Goal: Task Accomplishment & Management: Complete application form

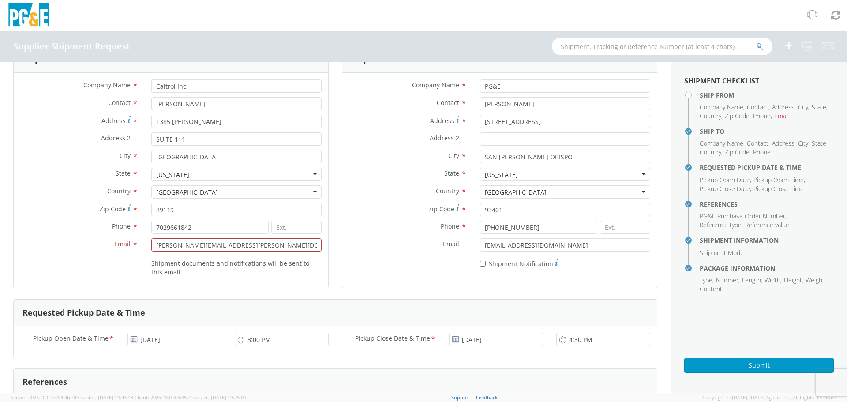
scroll to position [44, 0]
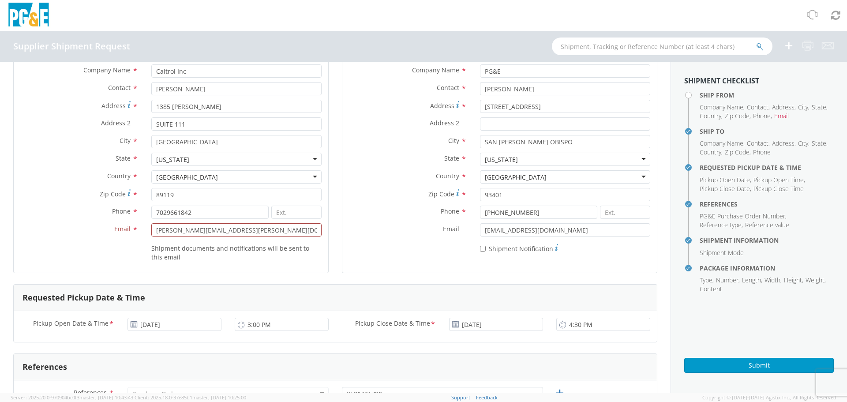
click at [134, 323] on icon at bounding box center [134, 324] width 8 height 7
click at [149, 327] on input "10/02/2025" at bounding box center [175, 324] width 94 height 13
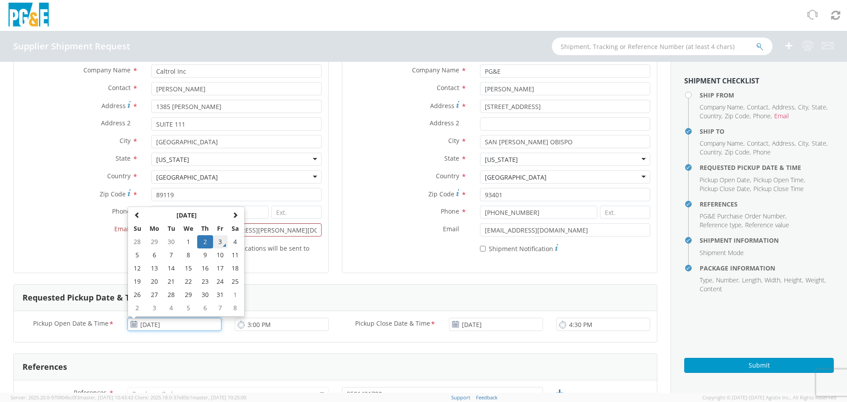
click at [219, 242] on td "3" at bounding box center [220, 241] width 15 height 13
type input "10/03/2025"
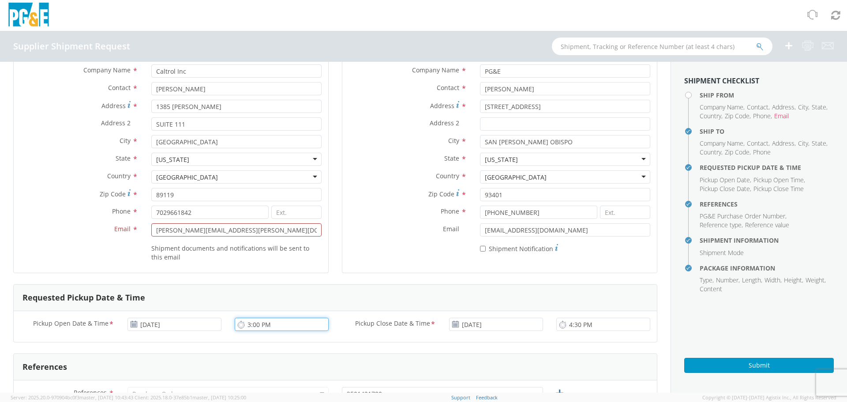
click at [259, 325] on input "3:00 PM" at bounding box center [282, 324] width 94 height 13
type input "8:00 AM"
click at [573, 326] on input "4:30 PM" at bounding box center [603, 324] width 94 height 13
click at [571, 328] on input "4:30 PM" at bounding box center [603, 324] width 94 height 13
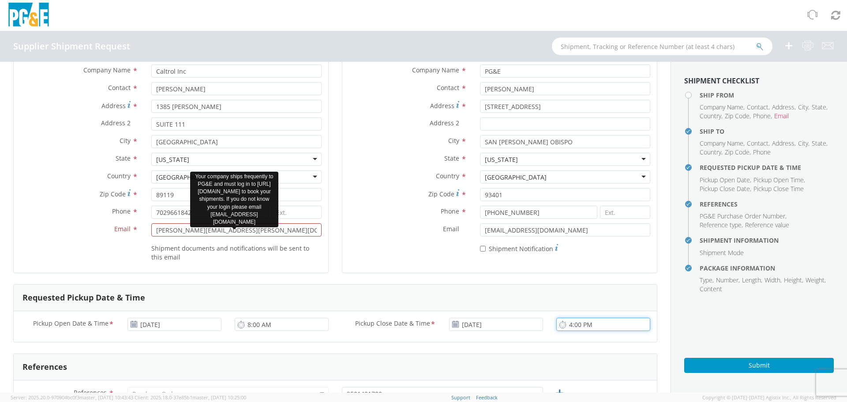
type input "4:00 PM"
click at [285, 229] on input "ROBERT.ROCHA@CALTROL.COM" at bounding box center [236, 229] width 170 height 13
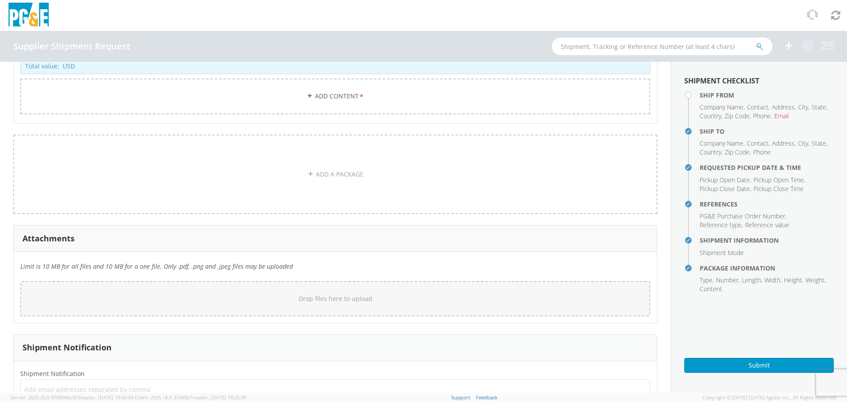
scroll to position [772, 0]
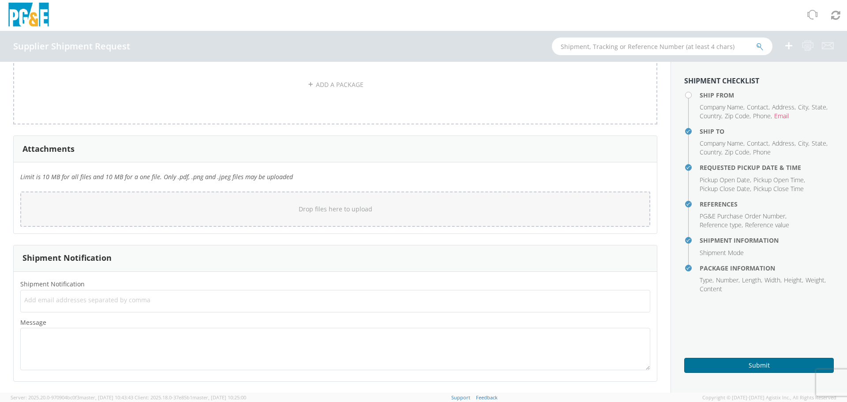
click at [779, 370] on button "Submit" at bounding box center [759, 365] width 150 height 15
drag, startPoint x: 737, startPoint y: 366, endPoint x: 730, endPoint y: 368, distance: 7.4
click at [732, 368] on button "Submit" at bounding box center [759, 365] width 150 height 15
click at [728, 368] on button "Submit" at bounding box center [759, 365] width 150 height 15
click at [728, 367] on button "Submit" at bounding box center [759, 365] width 150 height 15
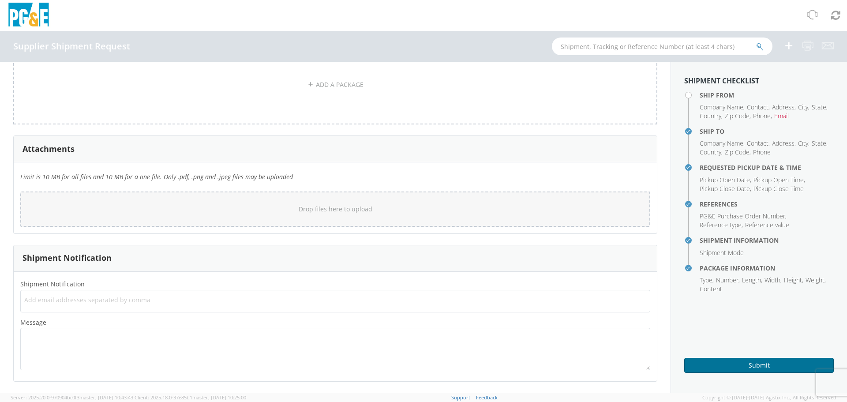
click at [729, 366] on button "Submit" at bounding box center [759, 365] width 150 height 15
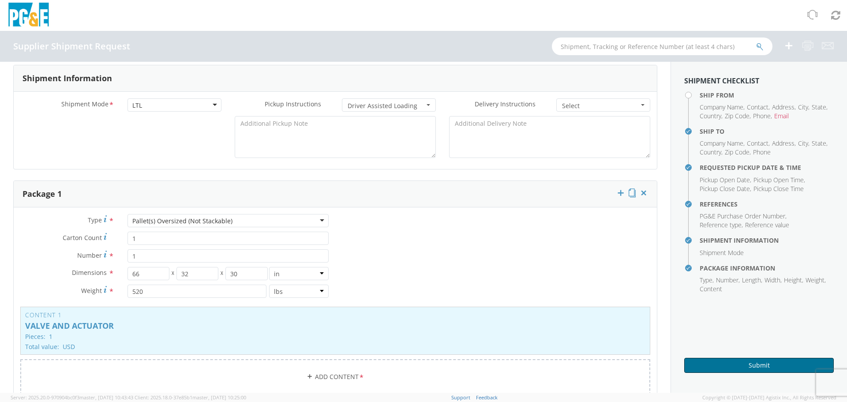
scroll to position [574, 0]
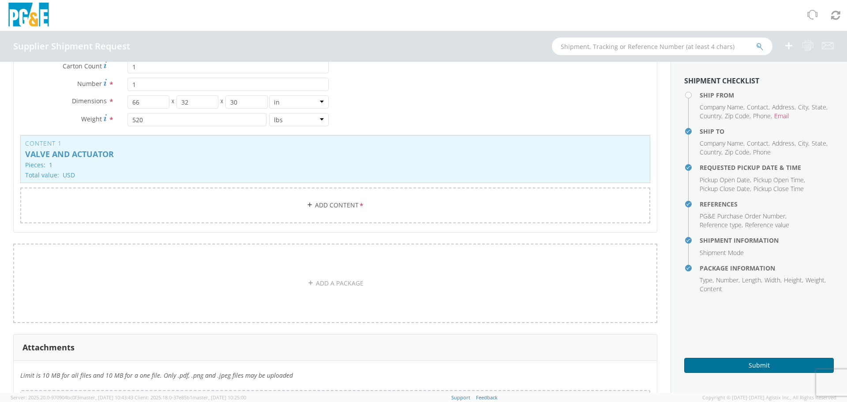
click at [749, 358] on button "Submit" at bounding box center [759, 365] width 150 height 15
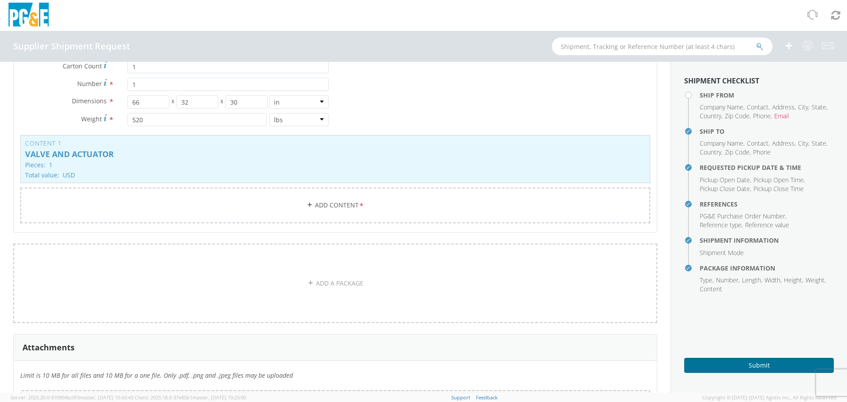
click at [749, 358] on button "Submit" at bounding box center [759, 365] width 150 height 15
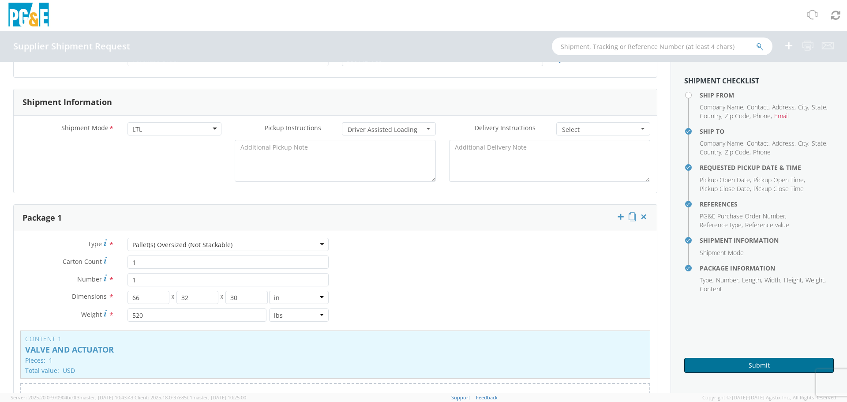
scroll to position [0, 0]
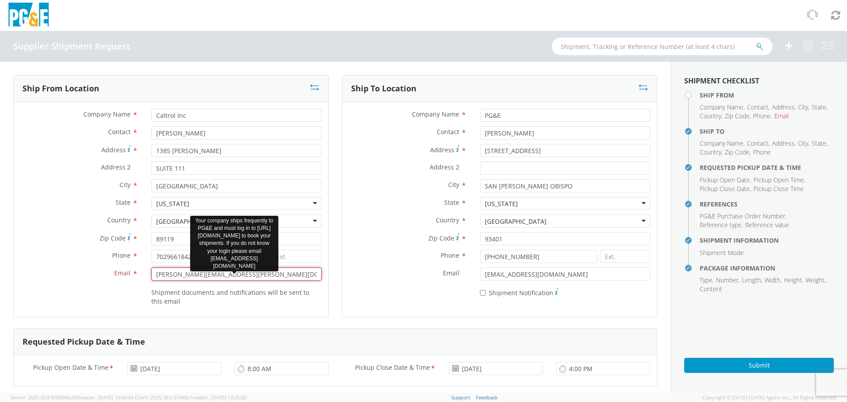
click at [270, 274] on input "ROBERT.ROCHA@CALTROL.COM" at bounding box center [236, 273] width 170 height 13
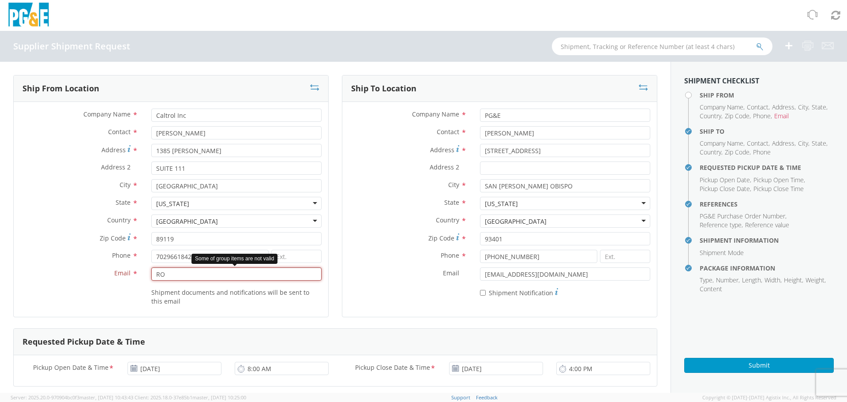
type input "R"
drag, startPoint x: 260, startPoint y: 277, endPoint x: 148, endPoint y: 295, distance: 113.0
click at [148, 295] on div "Company Name * Caltrol Inc Contact * ROBERT Address * 1385 PAMA LANE Address 2 …" at bounding box center [171, 210] width 315 height 202
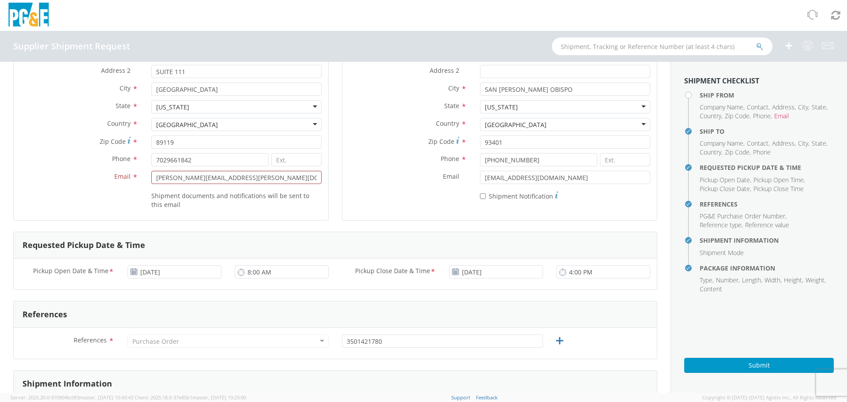
scroll to position [176, 0]
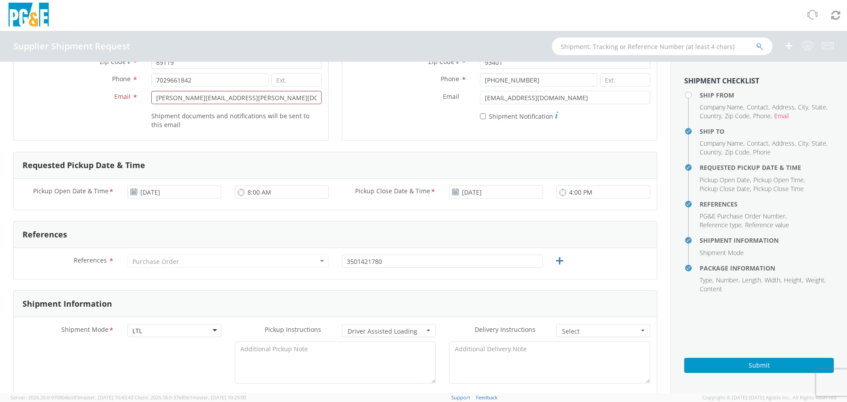
click at [264, 105] on div "Email * toni.robles@caltrol.com Your company ships frequently to PG&E and must …" at bounding box center [171, 100] width 315 height 18
click at [253, 97] on input "toni.robles@caltrol.com" at bounding box center [236, 97] width 170 height 13
click at [252, 97] on input "toni.robles@caltrol.com" at bounding box center [236, 97] width 170 height 13
click at [252, 98] on input "toni.robles@caltrol.com" at bounding box center [236, 97] width 170 height 13
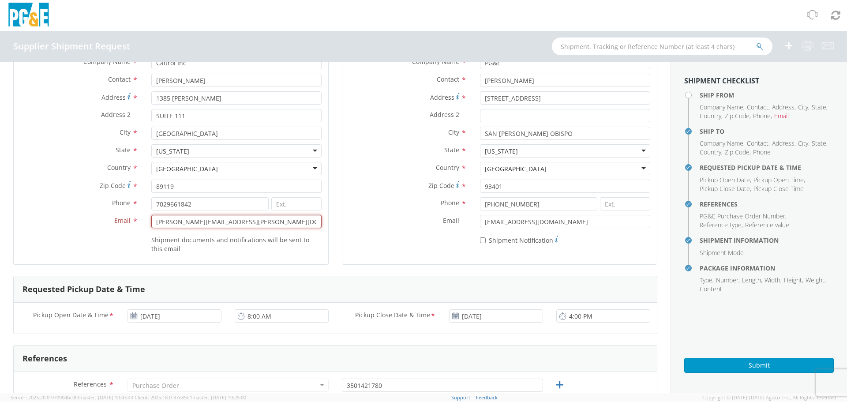
scroll to position [0, 0]
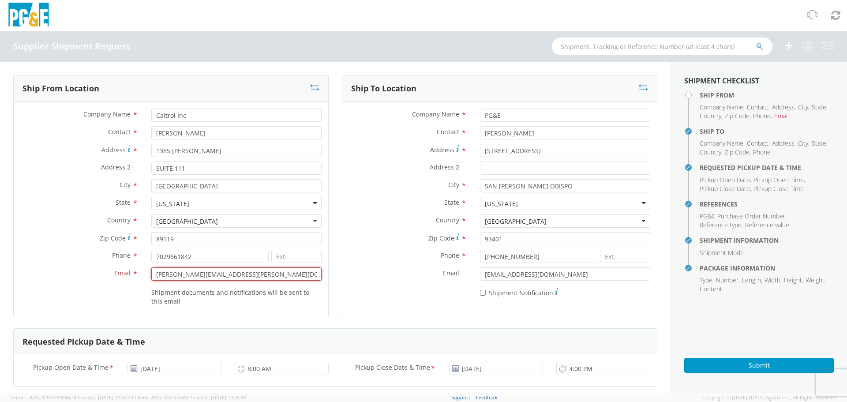
type input "robert.rocha@caltrol.com"
click at [225, 116] on input "Caltrol Inc" at bounding box center [236, 115] width 170 height 13
click at [224, 118] on input "Caltrol Inc" at bounding box center [236, 115] width 170 height 13
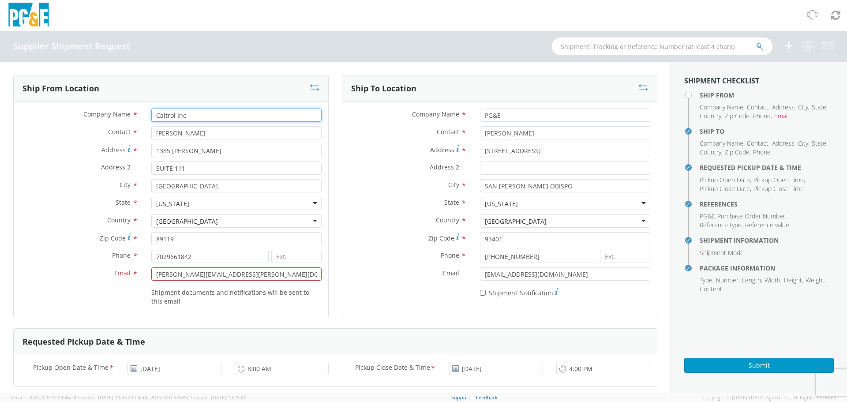
click at [224, 118] on input "Caltrol Inc" at bounding box center [236, 115] width 170 height 13
click at [217, 256] on input "7029661842" at bounding box center [209, 256] width 117 height 13
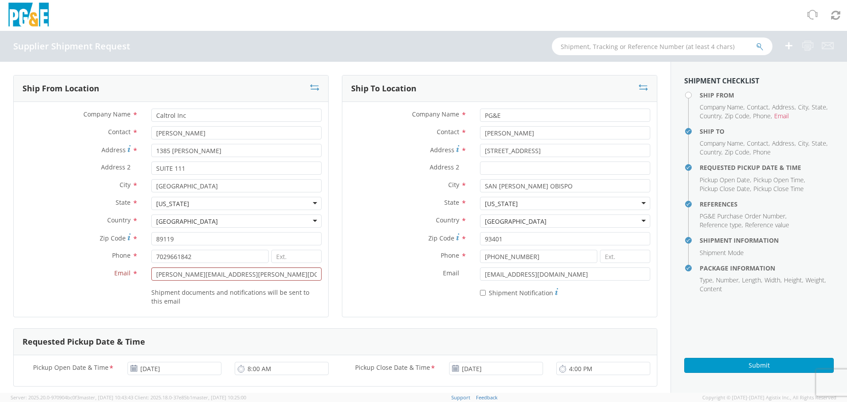
click at [235, 281] on div "Email * robert.rocha@caltrol.com" at bounding box center [171, 276] width 315 height 18
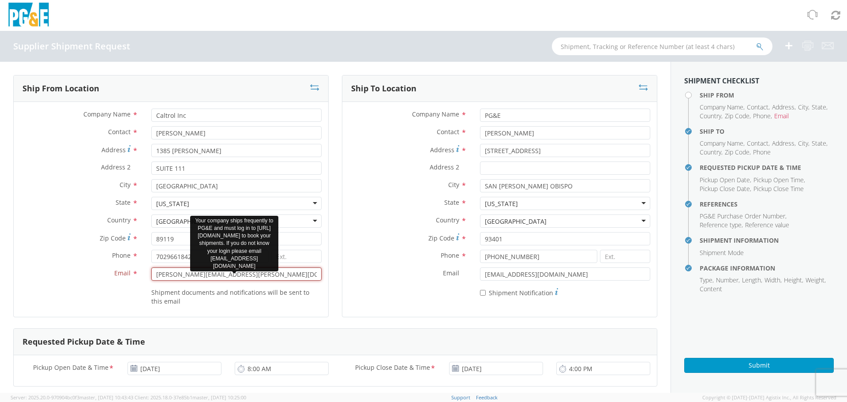
click at [241, 275] on input "robert.rocha@caltrol.com" at bounding box center [236, 273] width 170 height 13
click at [242, 275] on input "robert.rocha@caltrol.com" at bounding box center [236, 273] width 170 height 13
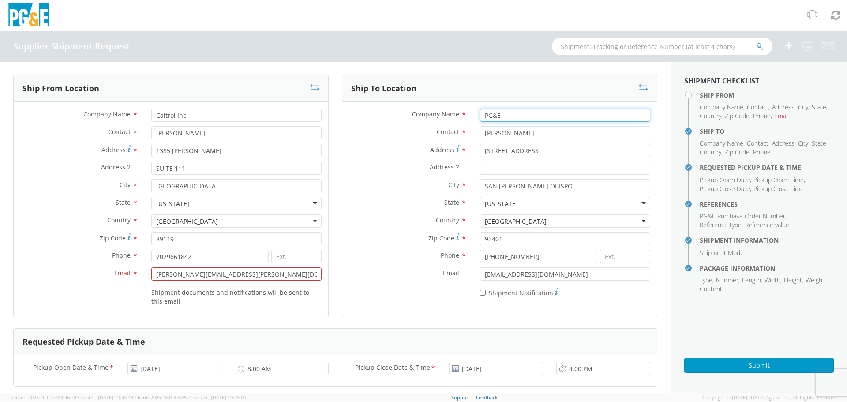
click at [528, 115] on input "PG&E" at bounding box center [565, 115] width 170 height 13
click at [535, 127] on input "Omar Rady" at bounding box center [565, 132] width 170 height 13
click at [535, 128] on input "Omar Rady" at bounding box center [565, 132] width 170 height 13
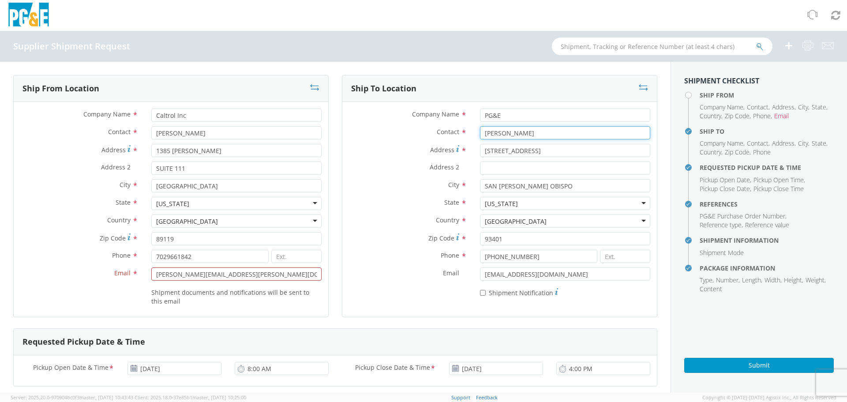
click at [534, 129] on input "Omar Rady" at bounding box center [565, 132] width 170 height 13
click at [532, 131] on input "Omar Rady" at bounding box center [565, 132] width 170 height 13
click at [549, 151] on input "4340 OLD SANTA FE ROAD" at bounding box center [565, 150] width 170 height 13
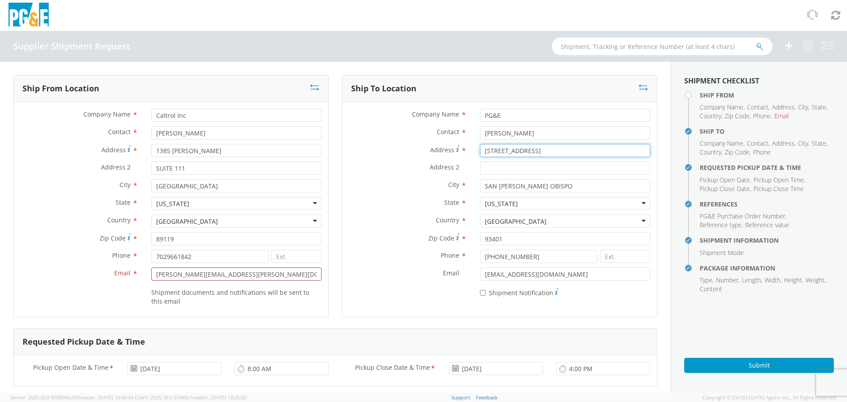
click at [549, 151] on input "4340 OLD SANTA FE ROAD" at bounding box center [565, 150] width 170 height 13
click at [553, 186] on input "SAN LUIS OBISPO" at bounding box center [565, 185] width 170 height 13
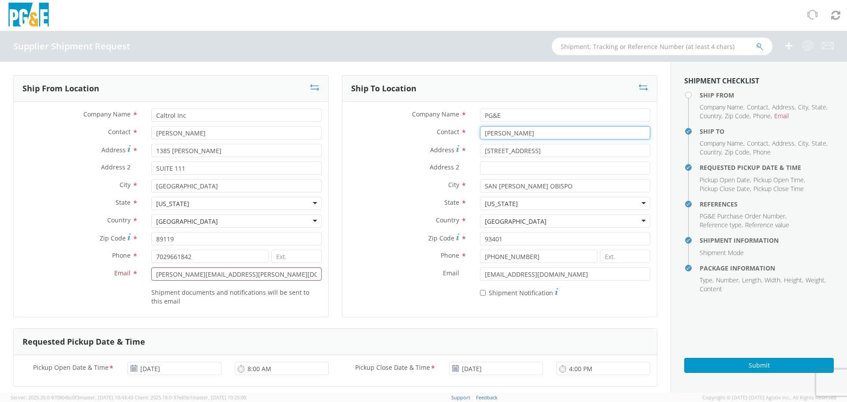
click at [552, 128] on input "Omar Rady" at bounding box center [565, 132] width 170 height 13
click at [554, 255] on input "805-206-0424" at bounding box center [538, 256] width 117 height 13
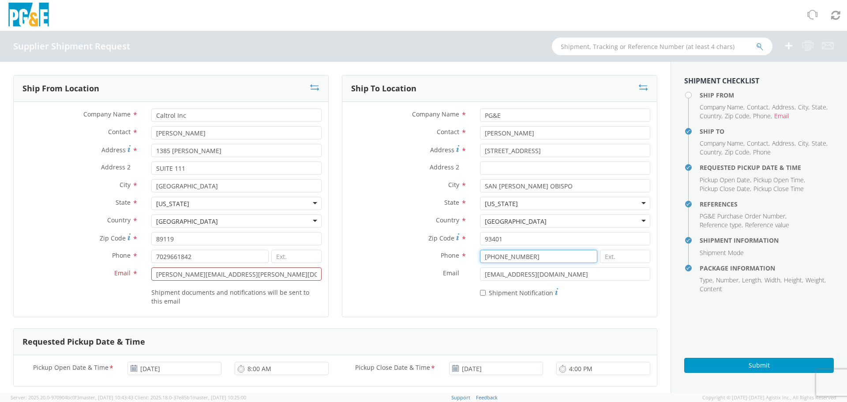
click at [554, 255] on input "805-206-0424" at bounding box center [538, 256] width 117 height 13
click at [544, 288] on label "* Shipment Notification" at bounding box center [519, 292] width 78 height 11
click at [486, 290] on input "* Shipment Notification" at bounding box center [483, 293] width 6 height 6
click at [537, 291] on label "* Shipment Notification" at bounding box center [519, 292] width 78 height 11
click at [486, 291] on input "* Shipment Notification" at bounding box center [483, 293] width 6 height 6
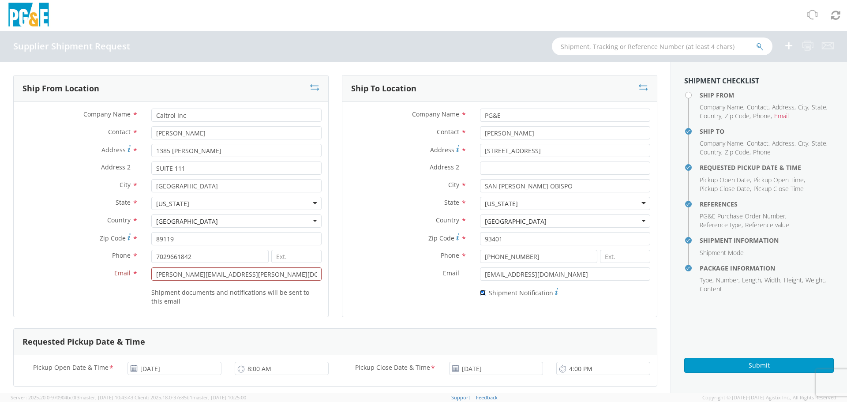
checkbox input "false"
click at [544, 271] on input "OXRV@pge.com" at bounding box center [565, 273] width 170 height 13
click at [544, 272] on input "OXRV@pge.com" at bounding box center [565, 273] width 170 height 13
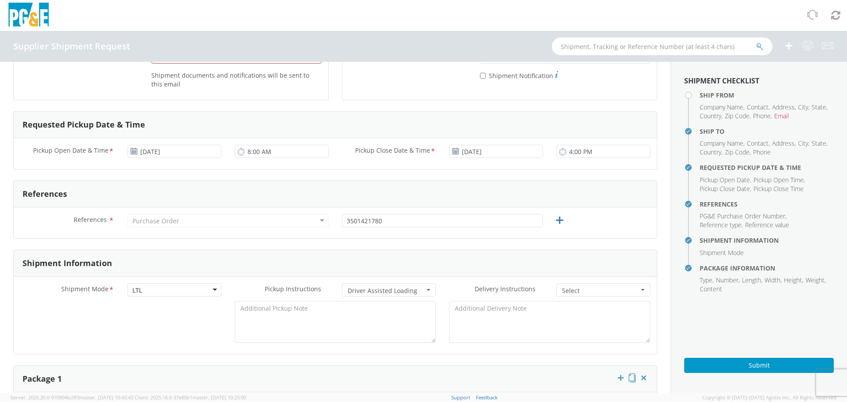
scroll to position [221, 0]
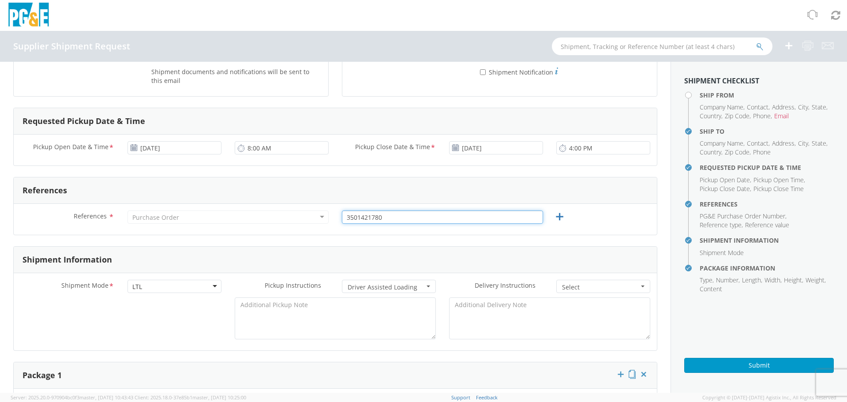
click at [375, 211] on input "3501421780" at bounding box center [442, 216] width 201 height 13
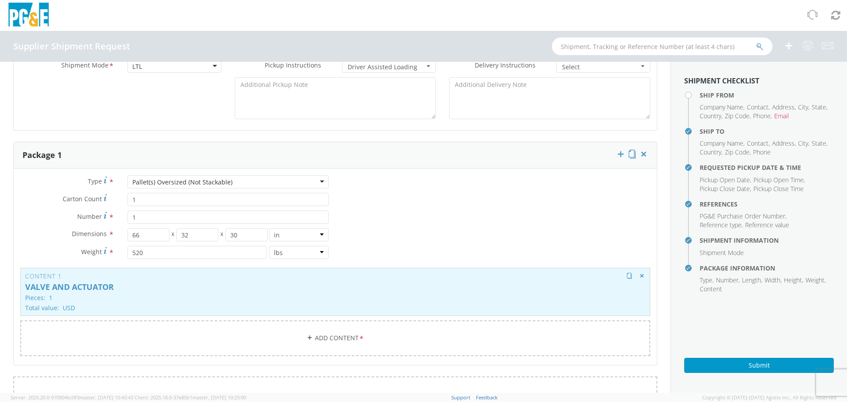
scroll to position [441, 0]
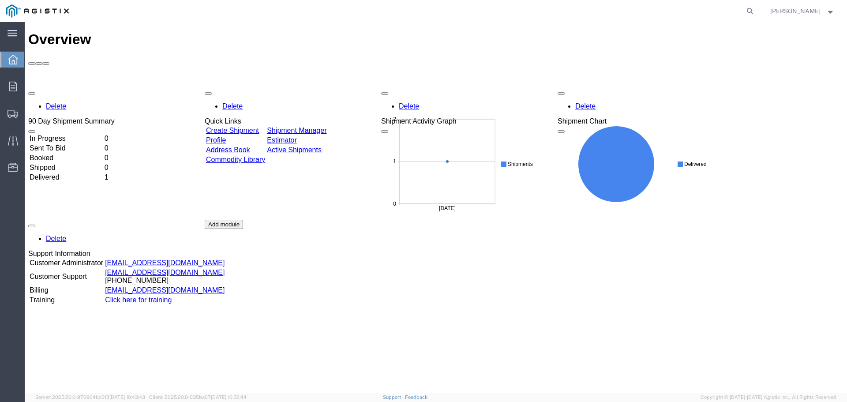
click at [262, 126] on td "Create Shipment" at bounding box center [236, 130] width 60 height 9
click at [259, 127] on link "Create Shipment" at bounding box center [232, 131] width 53 height 8
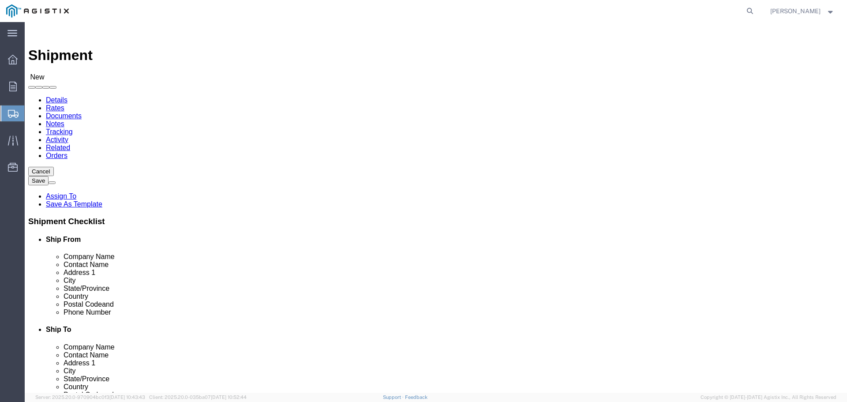
select select
click link "Shipment Information"
click at [13, 94] on div at bounding box center [12, 87] width 25 height 18
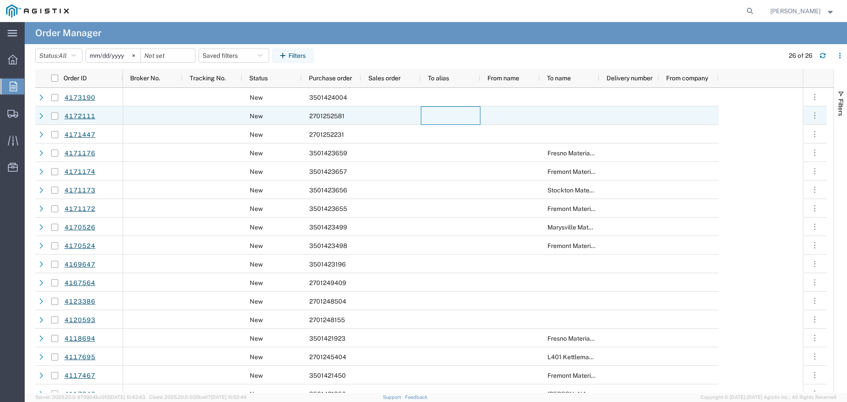
click at [425, 124] on div at bounding box center [451, 115] width 60 height 19
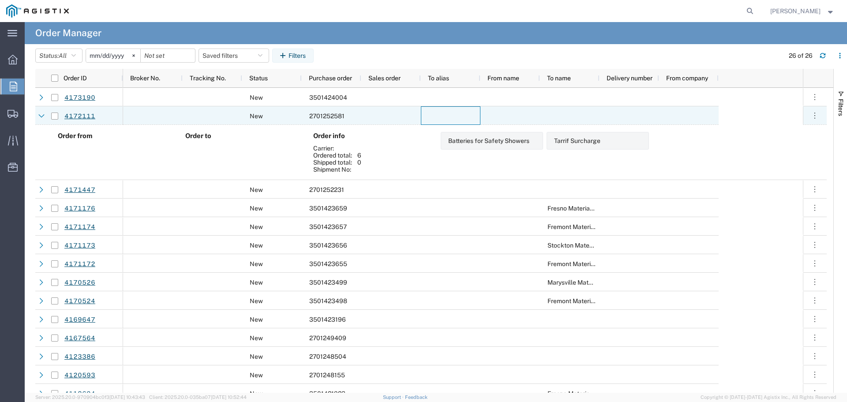
click at [379, 113] on div at bounding box center [391, 115] width 60 height 19
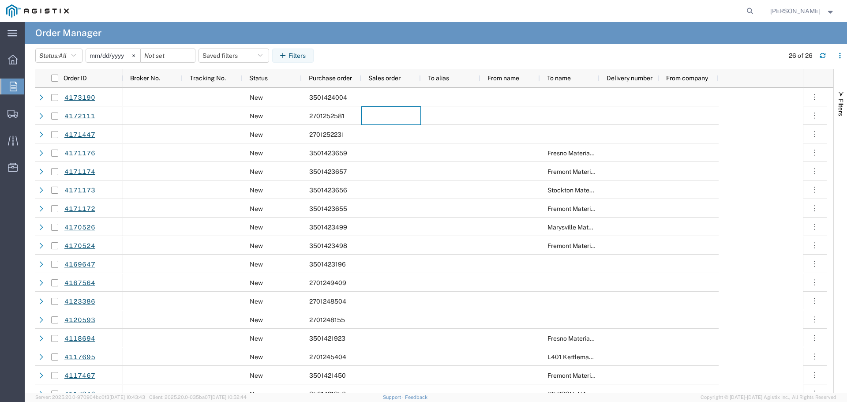
click at [357, 49] on agx-table-filter-chips "Status: All All Cancelled Orders New Orders Updated Orders 2025-09-03 Saved fil…" at bounding box center [407, 59] width 744 height 20
click at [0, 0] on span "Create Shipment" at bounding box center [0, 0] width 0 height 0
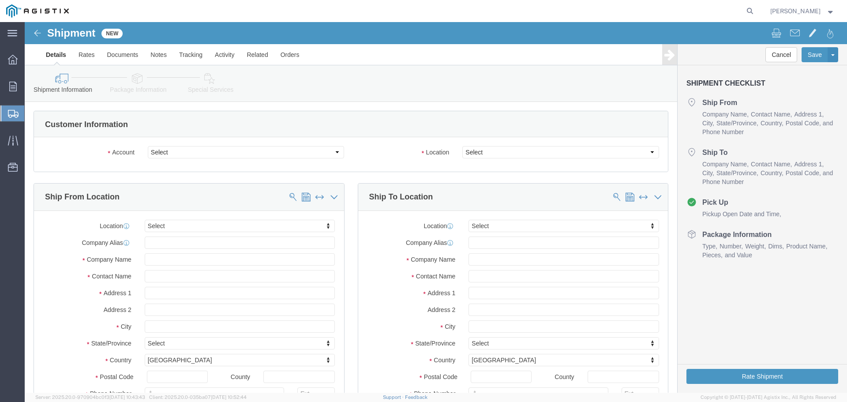
select select
click at [3, 35] on div "main_menu Created with Sketch." at bounding box center [12, 33] width 25 height 22
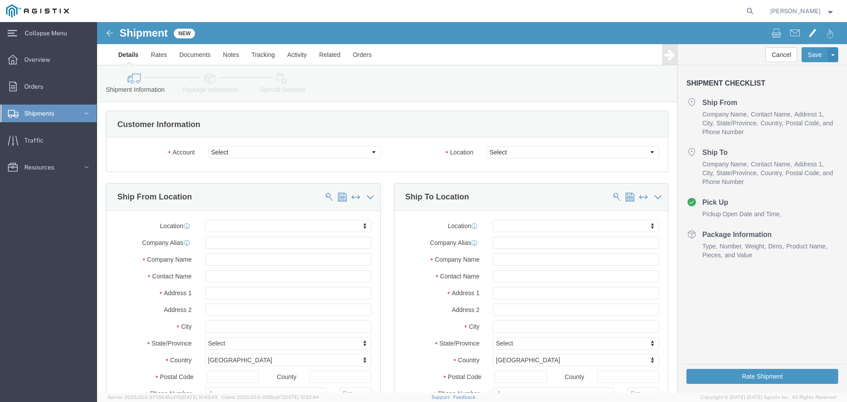
click at [86, 110] on icon at bounding box center [86, 113] width 9 height 9
click at [86, 108] on svg-icon at bounding box center [86, 114] width 13 height 18
click div "Account Select Caltrol Inc PG&E Location Select"
click select "Select Caltrol Inc PG&E"
select select "9596"
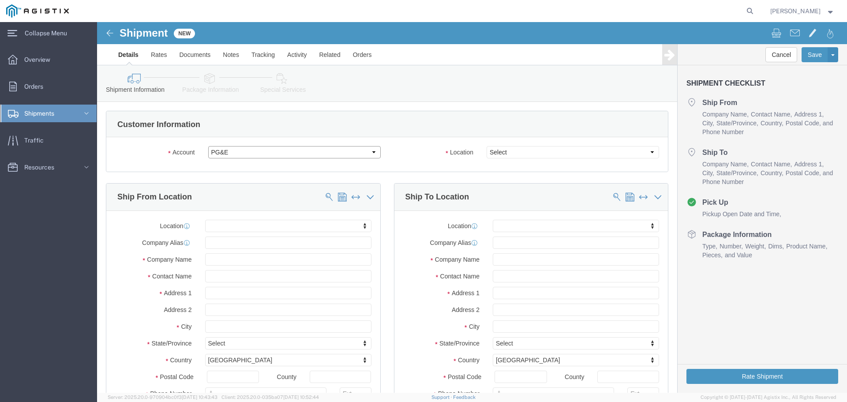
click select "Select Caltrol Inc PG&E"
select select
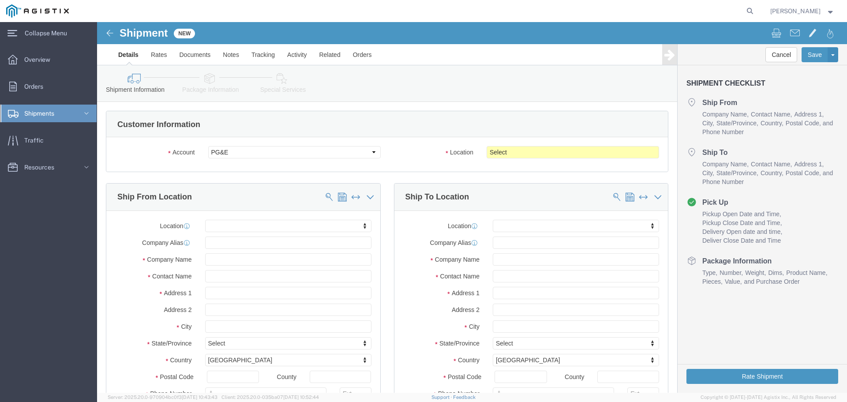
click img
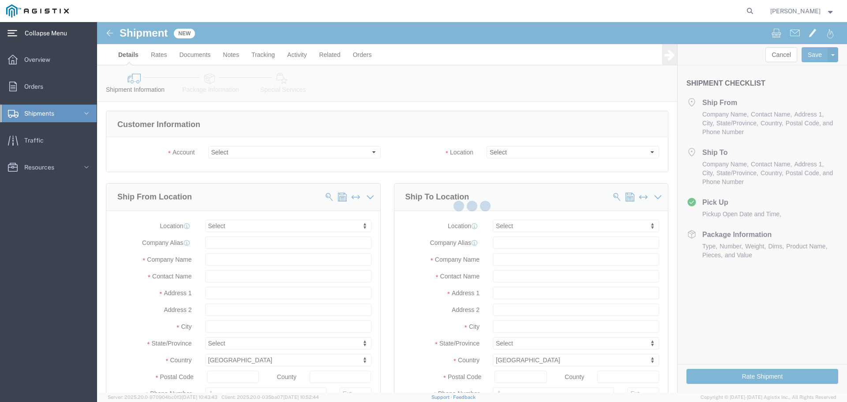
click at [38, 32] on span "Collapse Menu" at bounding box center [49, 33] width 49 height 18
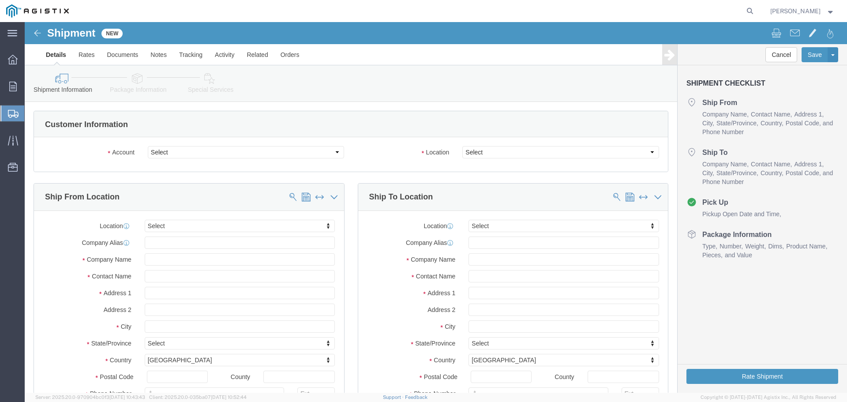
select select
click select "Select Caltrol Inc PG&E"
select select "9596"
click select "Select Caltrol Inc PG&E"
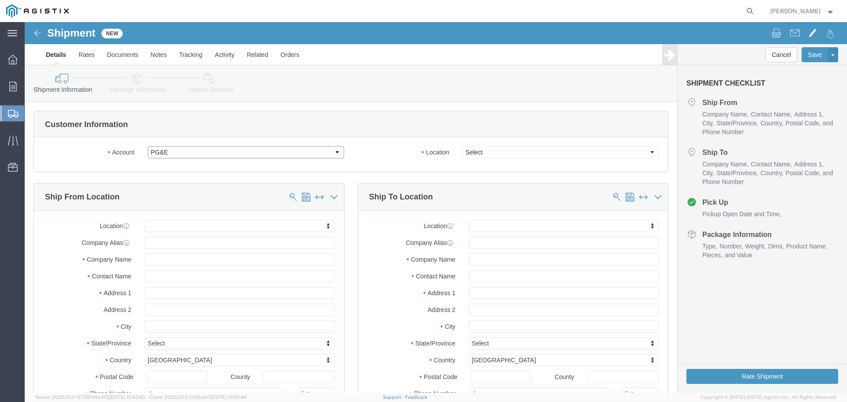
select select
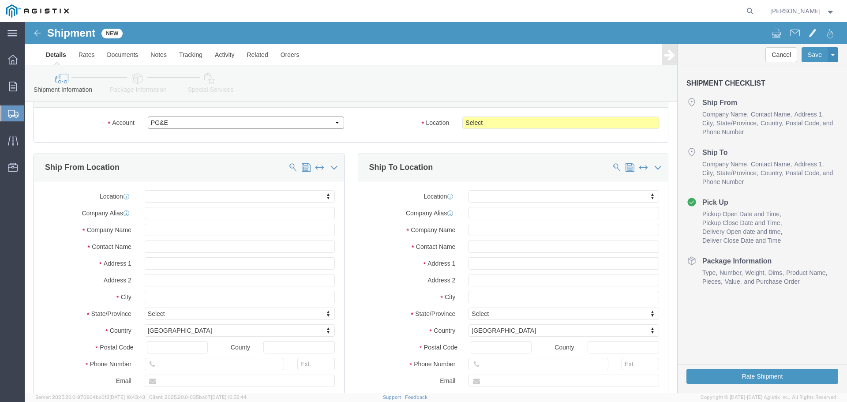
scroll to position [44, 0]
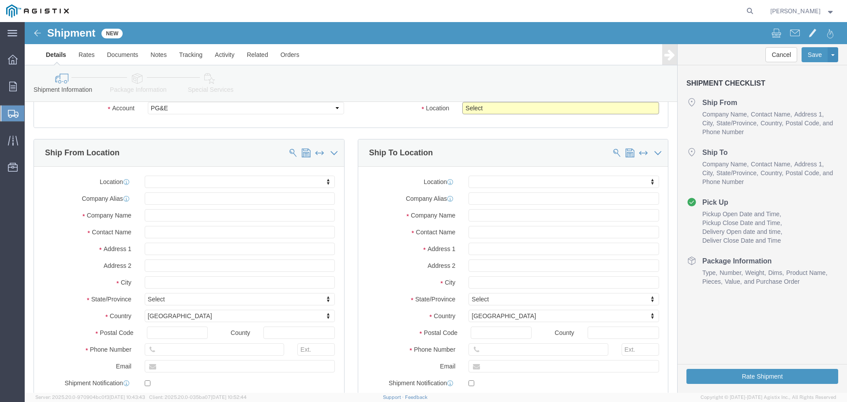
click select "Select All Others Fremont DC Fresno DC Wheatland DC"
select select "23082"
click select "Select All Others Fremont DC Fresno DC Wheatland DC"
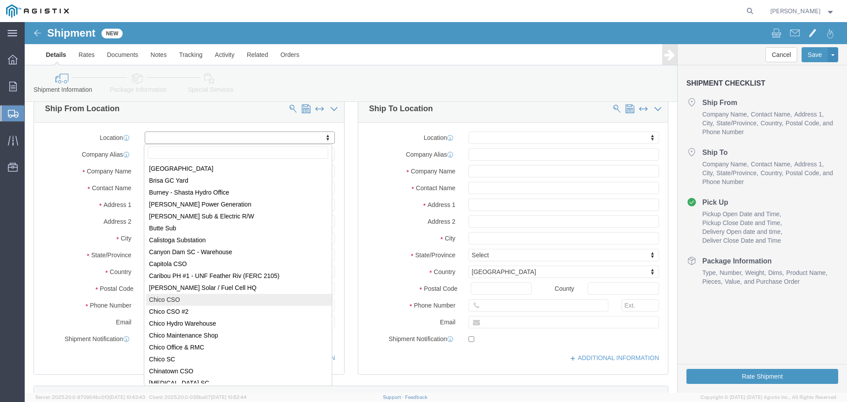
scroll to position [529, 0]
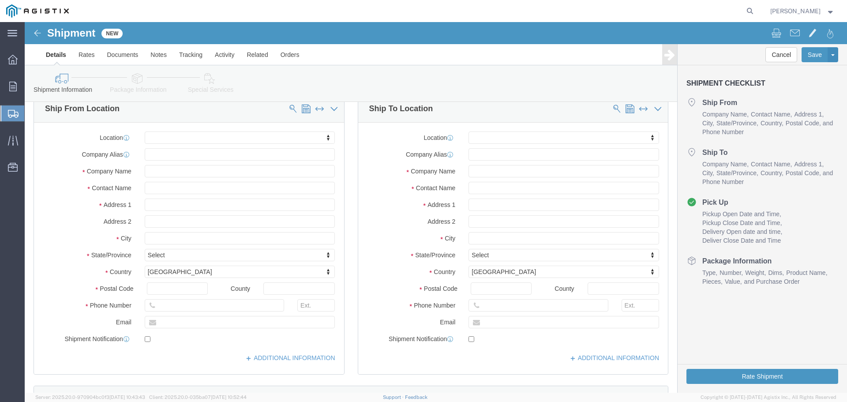
drag, startPoint x: 146, startPoint y: 141, endPoint x: 146, endPoint y: 146, distance: 4.9
click div "Location My Profile Location (OBSOLETE) BURNEY SC - GC TRAILER (OBSOLETE) BURNE…"
click input "text"
paste input "Caltrol Inc"
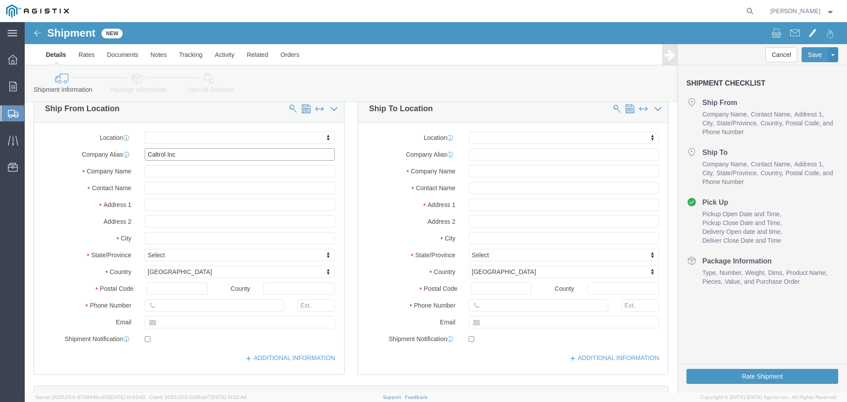
type input "Caltrol Inc"
click div
click body "Shipment New Details Rates Documents Notes Tracking Activity Related Orders Can…"
click input "text"
paste input "Caltrol Inc"
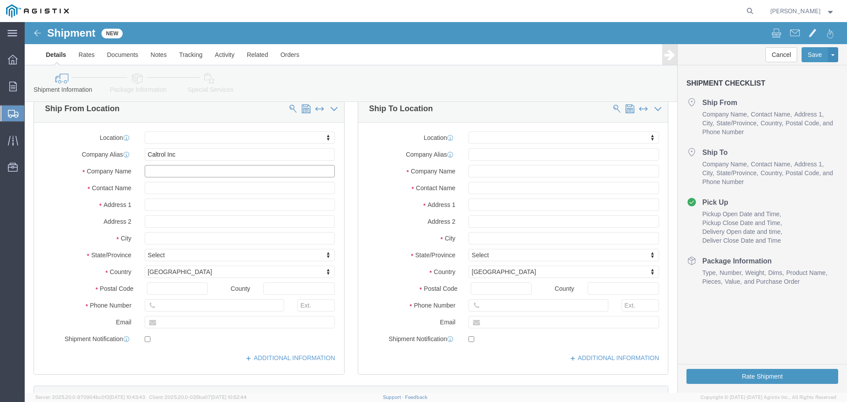
type input "Caltrol Inc"
select select "NV"
click input "Caltrol Inc"
type input "CALTROL"
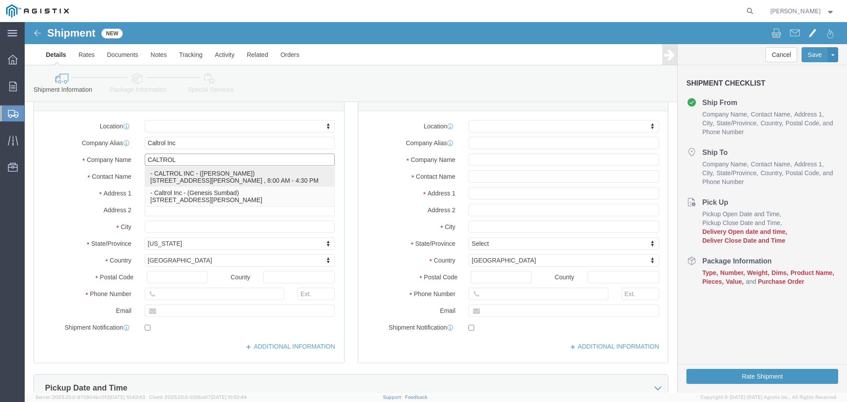
scroll to position [132, 0]
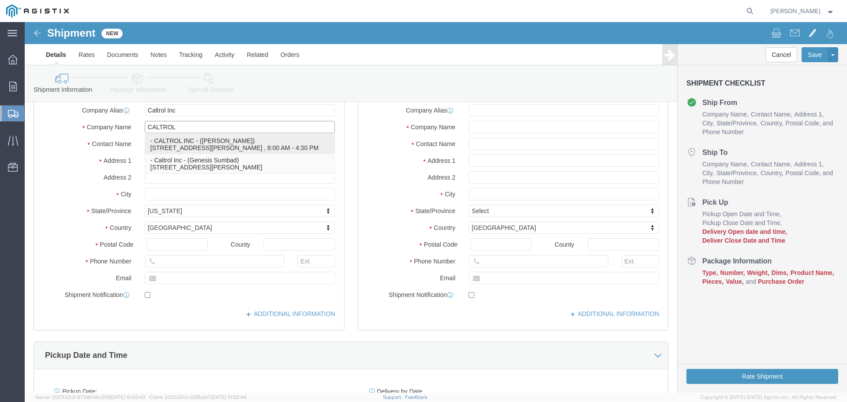
click p "- CALTROL INC - (CARLOS SANCHEZ) 1385 PAMA LANE, STE 111, LAS VEGAS, NV 89119, …"
select select "NV"
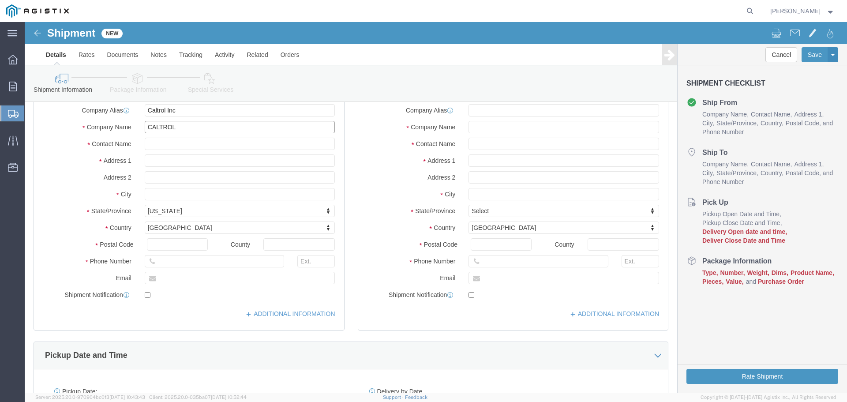
type input "CALTROL INC"
click input "text"
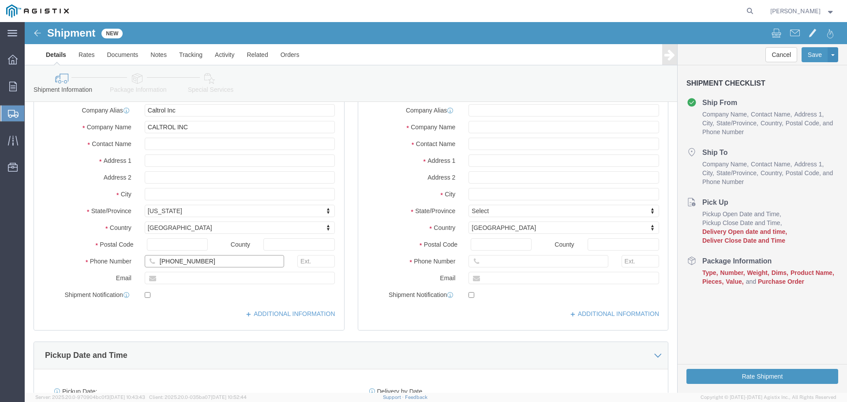
paste input "7029661842"
type input "7029661842"
click input "text"
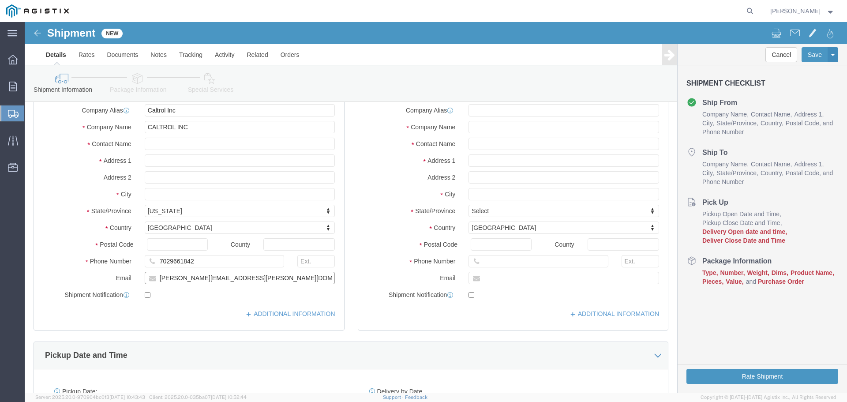
paste input "robert.rocha"
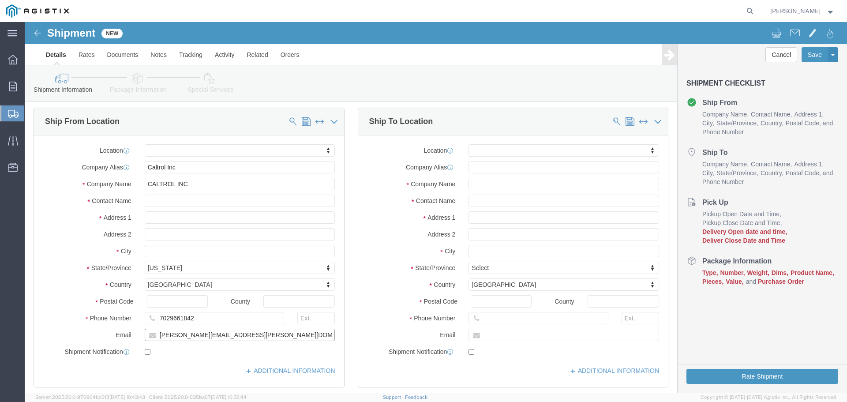
scroll to position [88, 0]
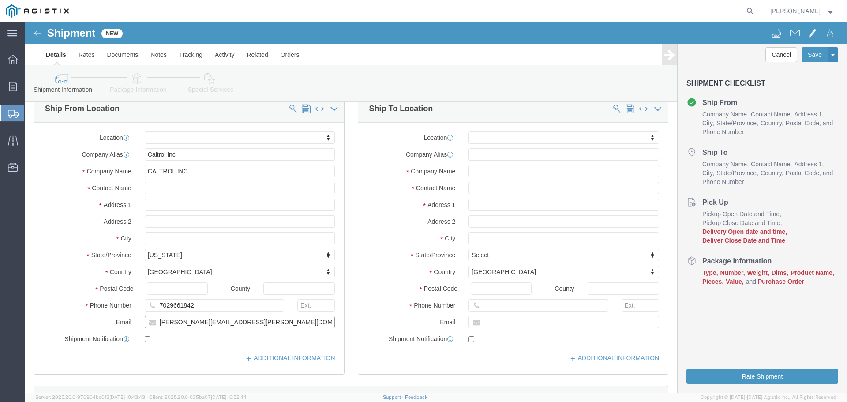
type input "robert.rocha@caltrol.com"
click input "text"
type input "r"
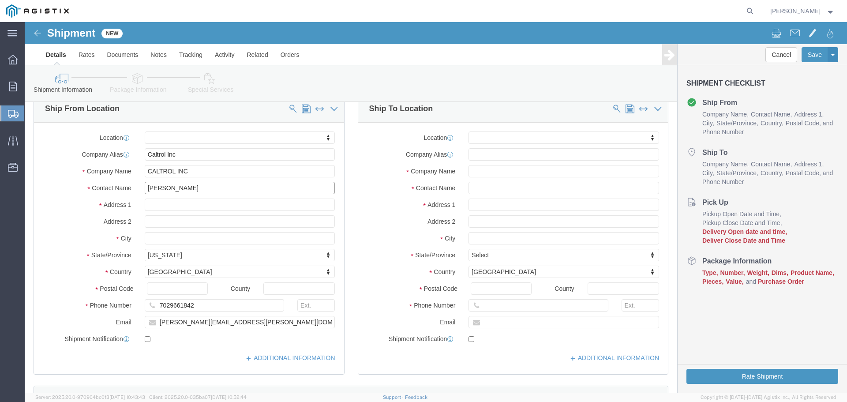
type input "ROBERT ROCHA"
click input "text"
paste input "PG&E"
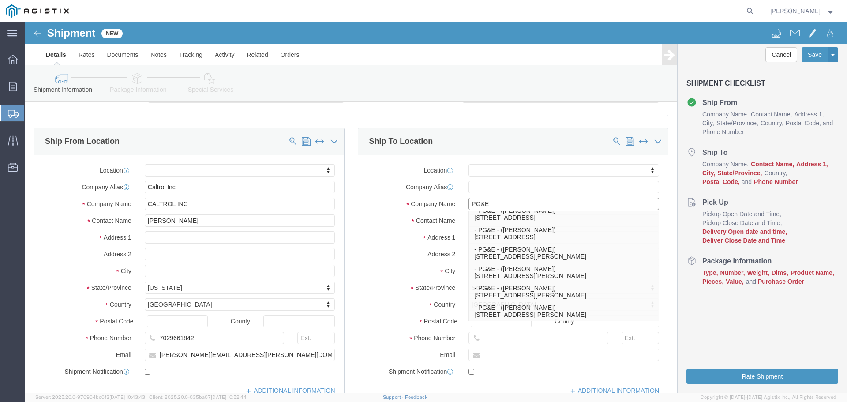
scroll to position [44, 0]
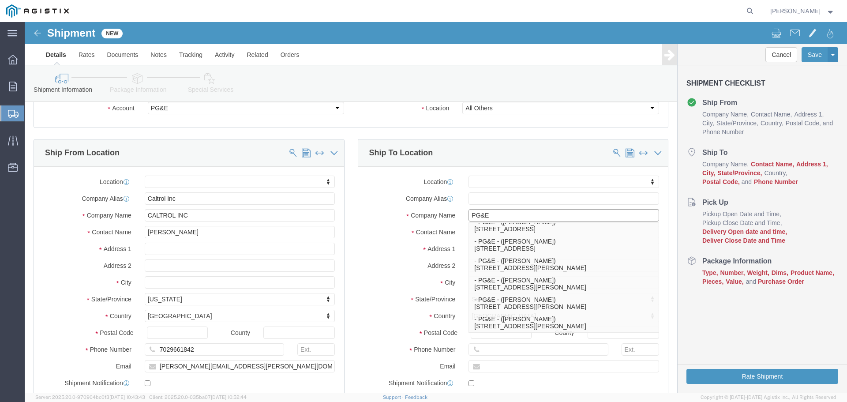
type input "PG&E"
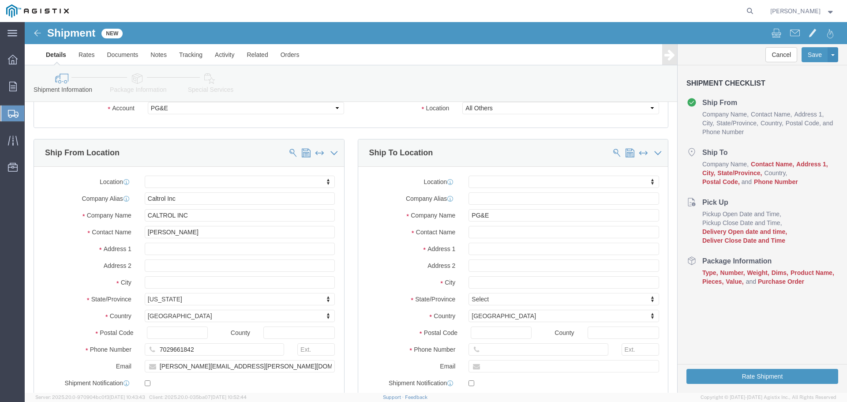
click label "Address 1"
click input "text"
paste input "Omar Rady"
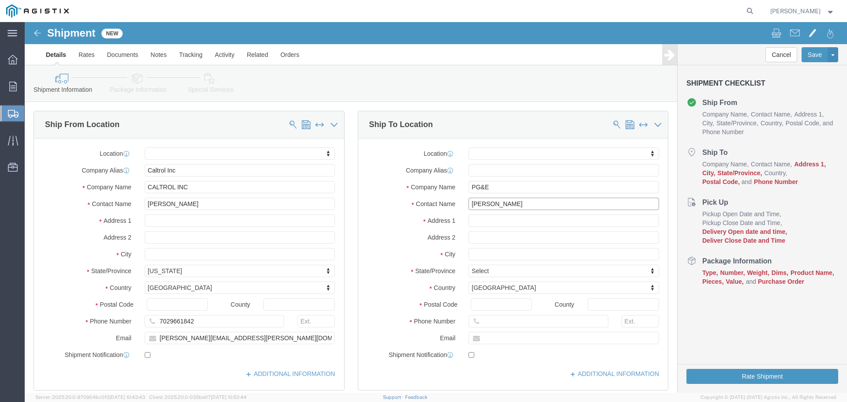
scroll to position [88, 0]
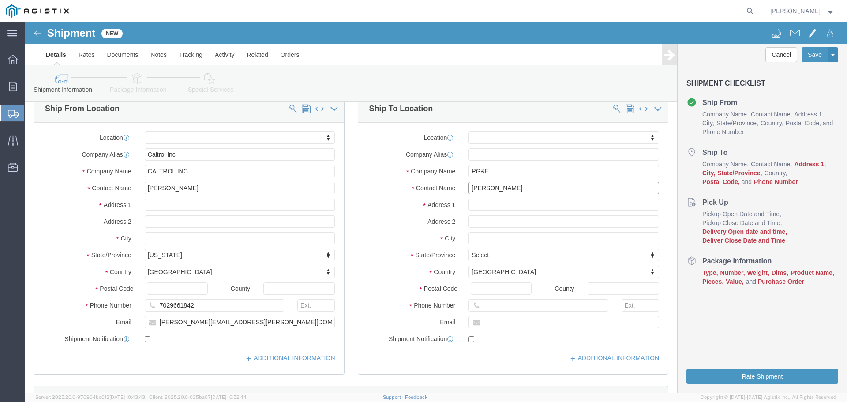
type input "Omar Rady"
click input "text"
paste input "4340 OLD SANTA FE ROAD"
type input "4340 OLD SANTA FE ROAD"
click input "text"
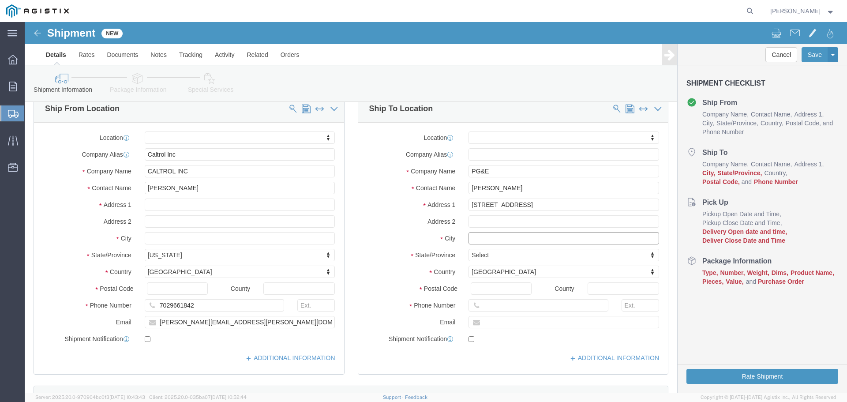
paste input "SAN LUIS OBISPO"
type input "SAN LUIS OBISPO"
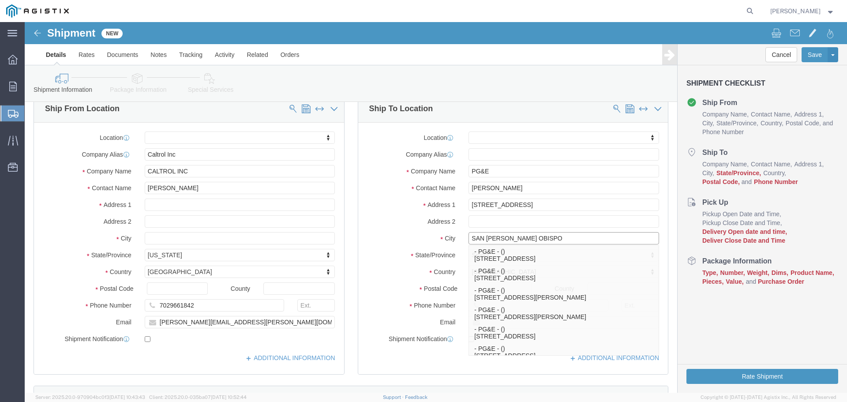
scroll to position [132, 0]
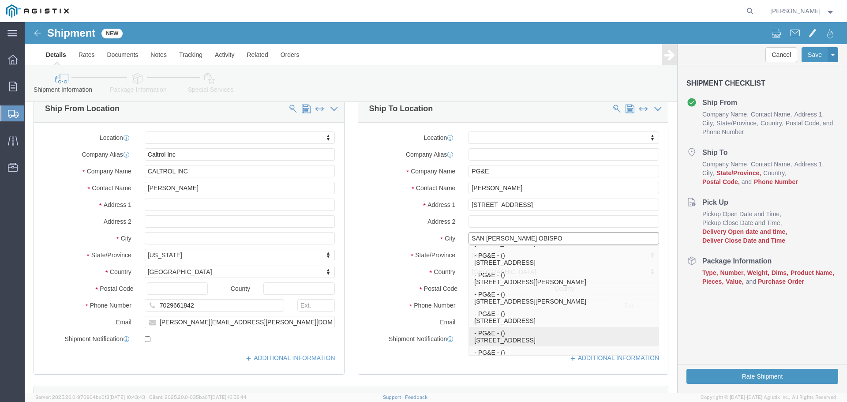
click p "- PG&E - () 4340 Old Santa Fe Rd, San Luis Obispo, CA 93401, US"
select select "CA"
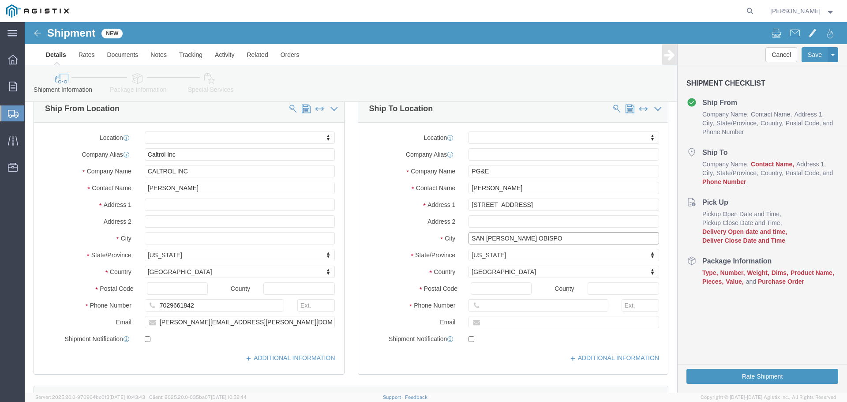
type input "San Luis Obispo"
click input "Omar Rady"
paste input "Omar Rady"
type input "Omar Rady"
click input "text"
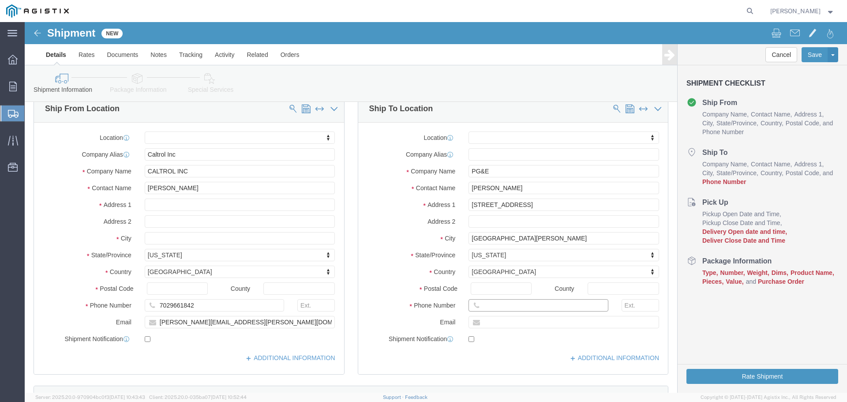
paste input "805-206-0424"
type input "805-206-0424"
click input "text"
paste input "OXRV@pge.com"
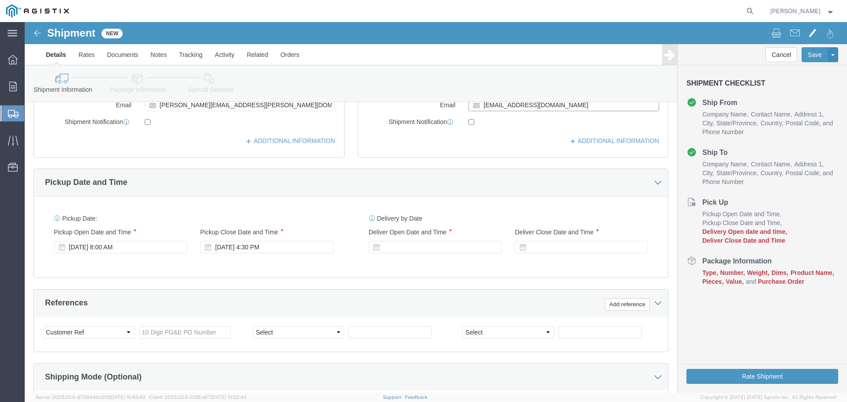
scroll to position [309, 0]
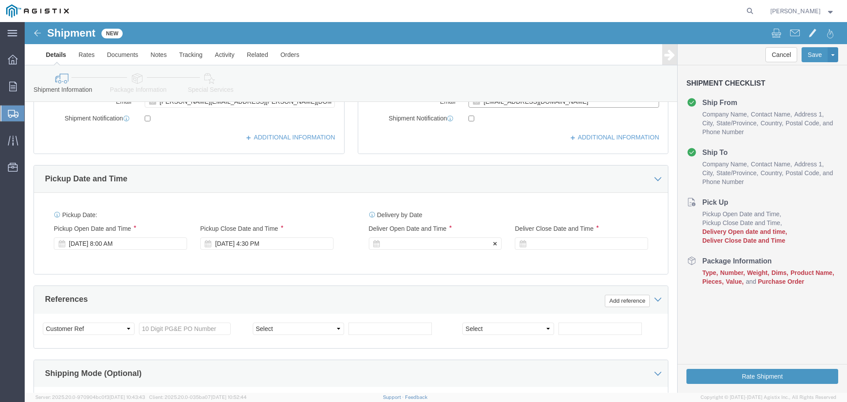
type input "OXRV@pge.com"
click icon
click div
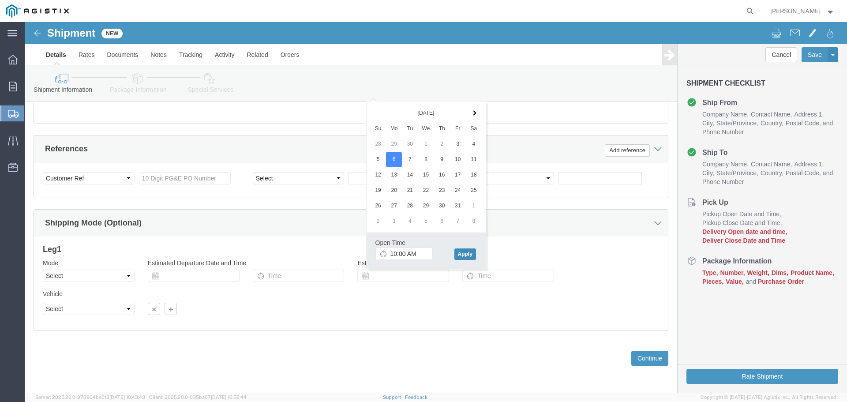
click button "Apply"
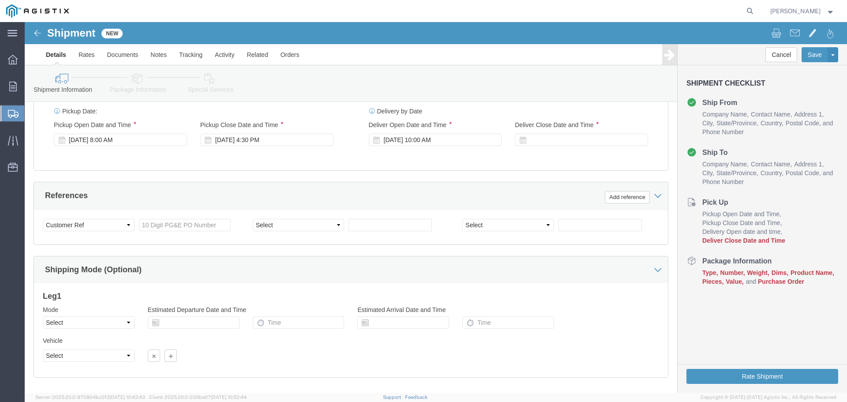
scroll to position [327, 0]
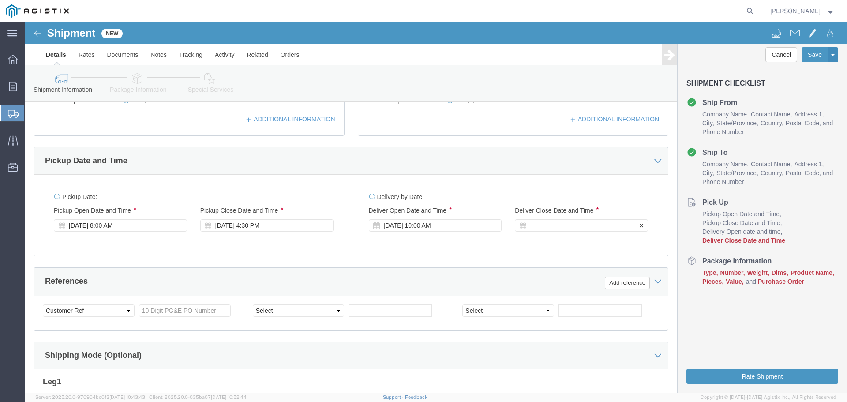
click icon
click div
click input "11:00 AM"
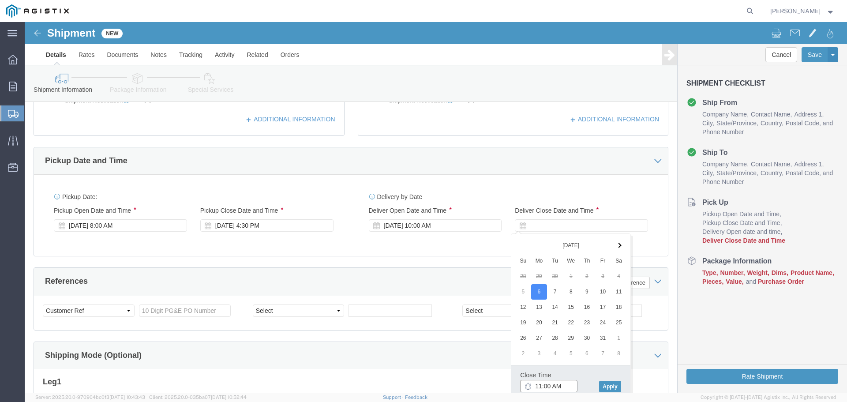
click input "11:00 AM"
type input "3:00 PM"
click button "Apply"
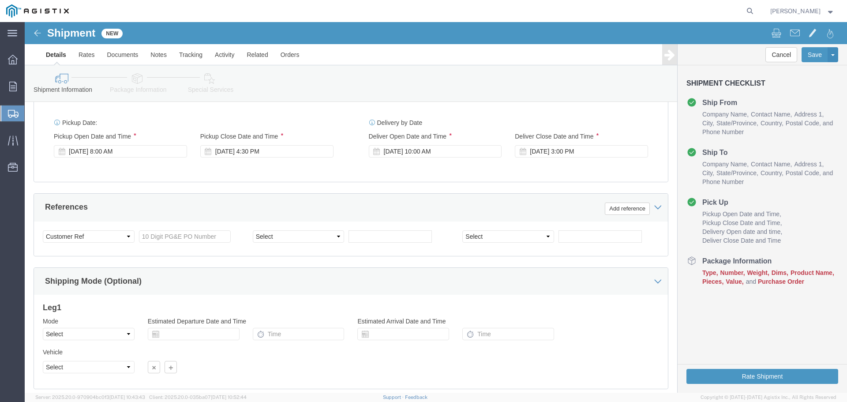
scroll to position [415, 0]
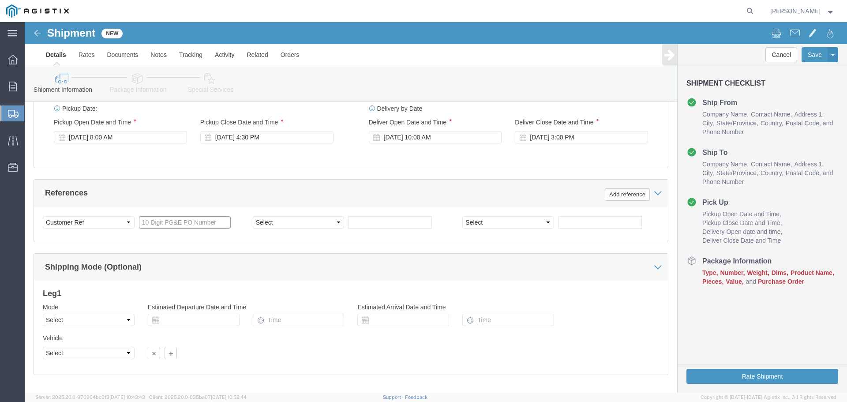
click input "text"
paste input "3501421780"
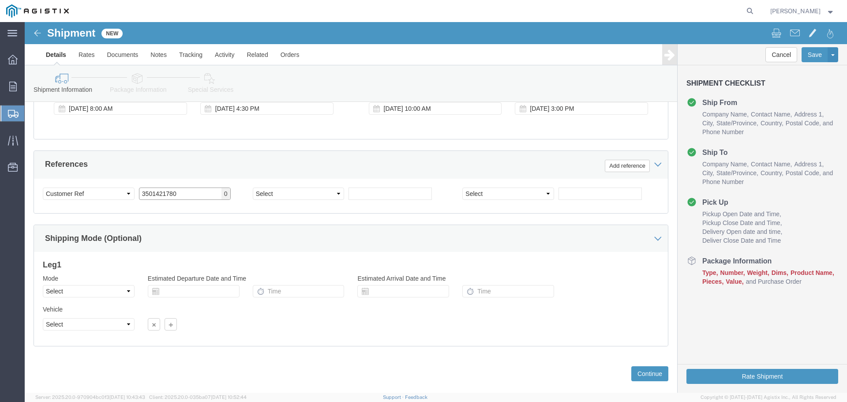
scroll to position [459, 0]
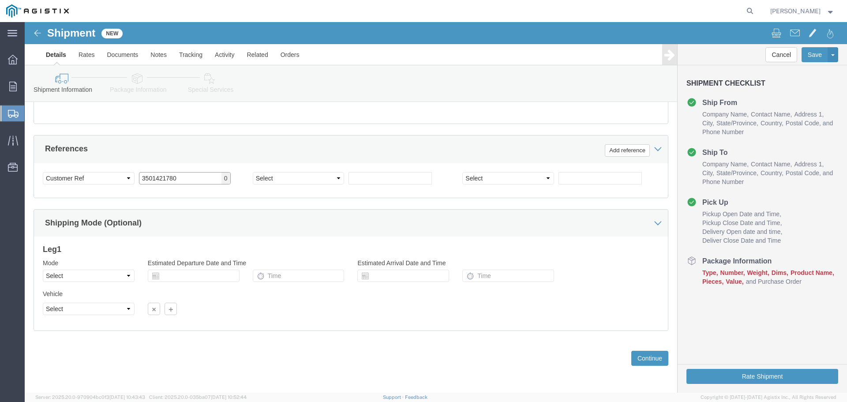
type input "3501421780"
click select "Select Account Type Activity ID Airline Appointment Number ASN Batch Request # …"
click div "Customer Information Account Select Caltrol Inc PG&E Location Select All Others…"
click select "Select Account Type Activity ID Airline Appointment Number ASN Batch Request # …"
click select "Select Air Less than Truckload Multi-Leg Ocean Freight Rail Small Parcel Truckl…"
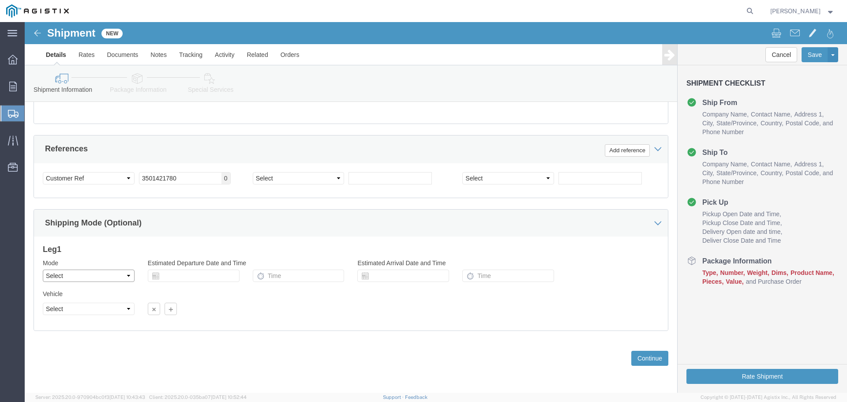
select select "LTL"
click select "Select Air Less than Truckload Multi-Leg Ocean Freight Rail Small Parcel Truckl…"
click select "Select Straight Truck"
select select "STTR"
click select "Select Straight Truck"
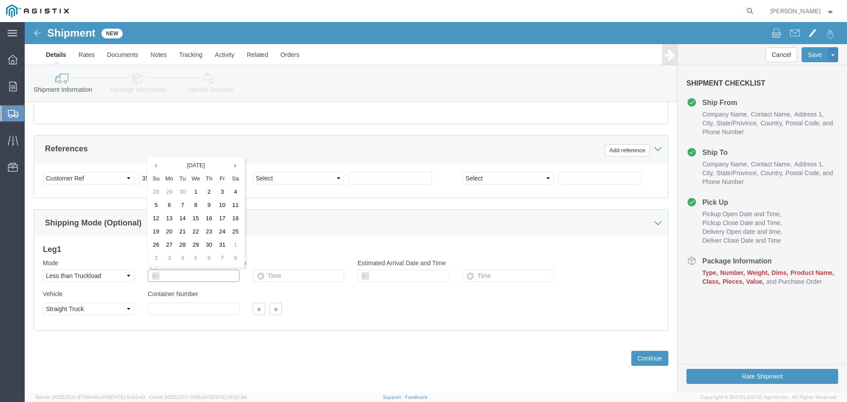
click input "text"
click div "Please fix the following errors Customer Information Account Select Caltrol Inc…"
click input "text"
drag, startPoint x: 172, startPoint y: 342, endPoint x: 183, endPoint y: 339, distance: 11.9
click div "Previous Continue"
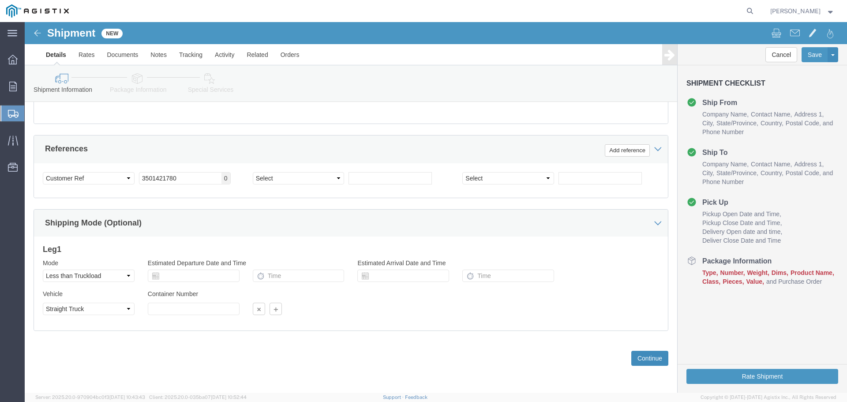
click button "Continue"
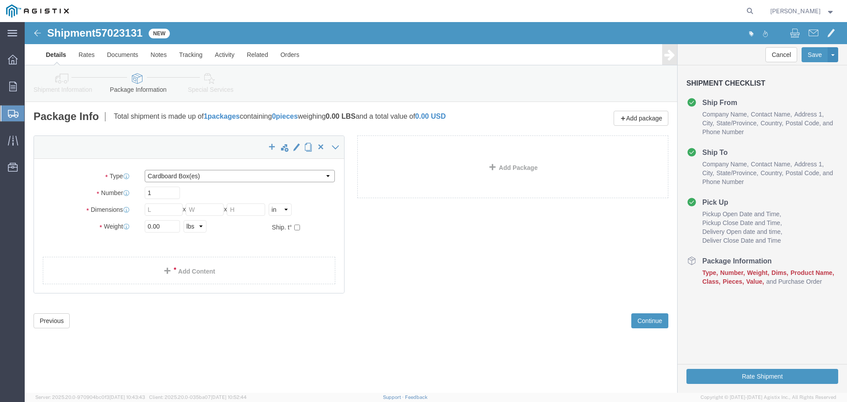
click select "Select Bulk Bundle(s) Cardboard Box(es) Carton(s) Crate(s) Drum(s) (Fiberboard)…"
select select "PONS"
click select "Select Bulk Bundle(s) Cardboard Box(es) Carton(s) Crate(s) Drum(s) (Fiberboard)…"
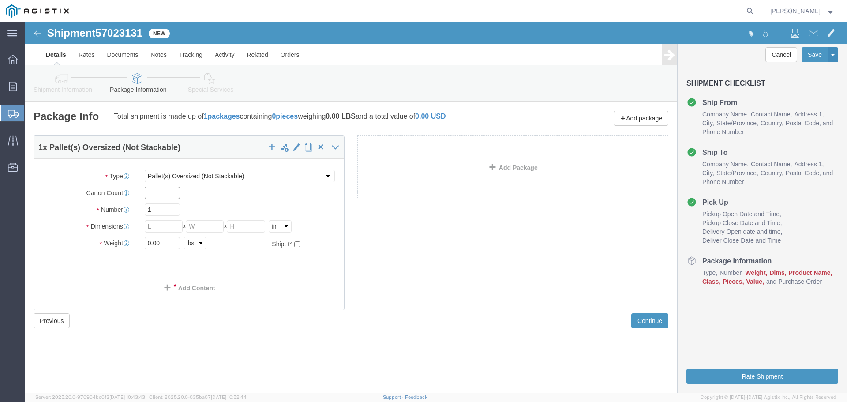
click input "text"
type input "1"
click input "text"
type input "66"
type input "32"
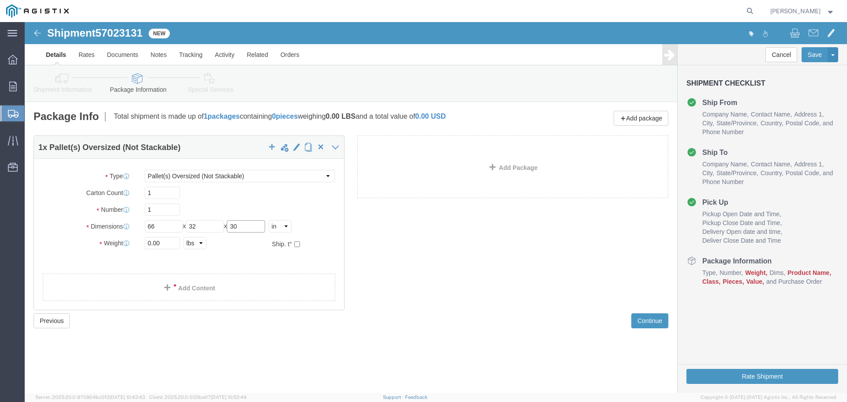
type input "30"
click input "0.00"
type input "520"
click div "Shipment 57023131 New Details Rates Documents Notes Tracking Activity Related O…"
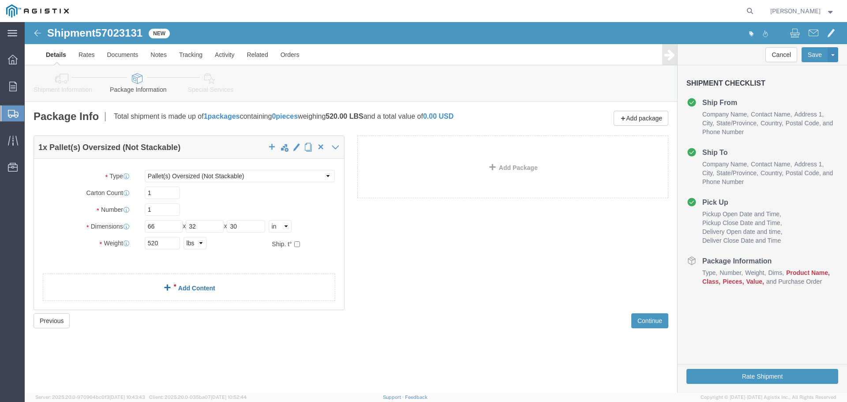
click link "Add Content"
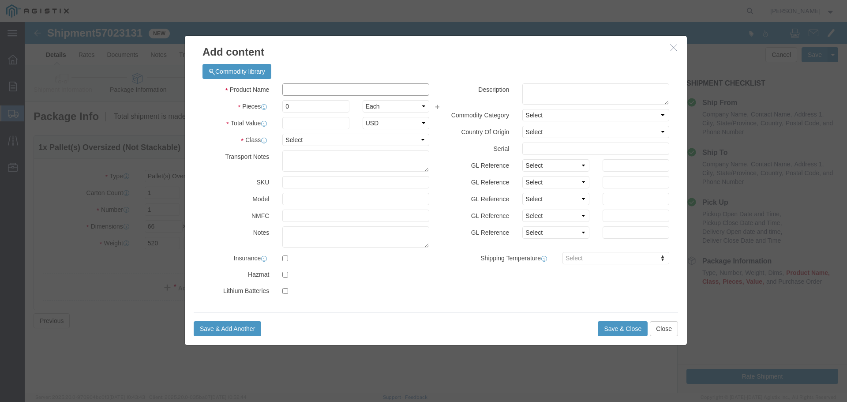
click input "text"
type input "VALVE AND ACTUATOR"
click input "0"
type input "1"
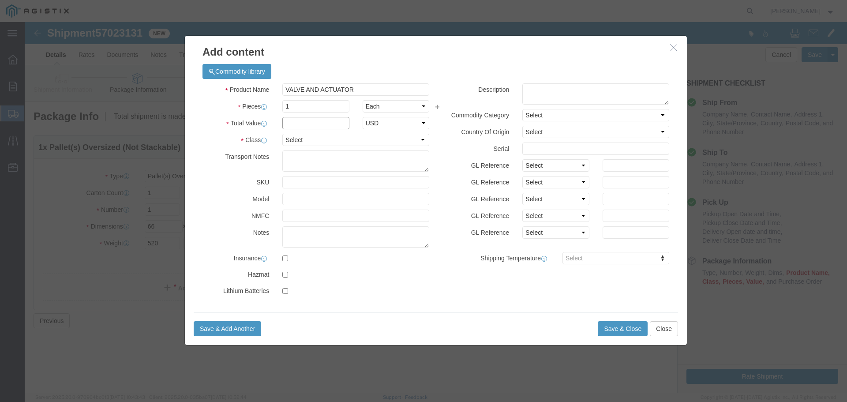
click input "text"
type input "20317.44"
click select "Select 50 55 60 65 70 85 92.5 100 125 175 250 300 400"
select select "60"
click select "Select 50 55 60 65 70 85 92.5 100 125 175 250 300 400"
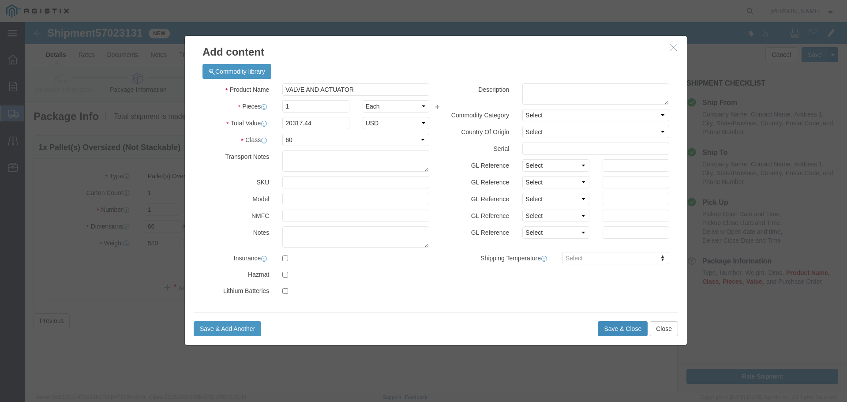
click button "Save & Close"
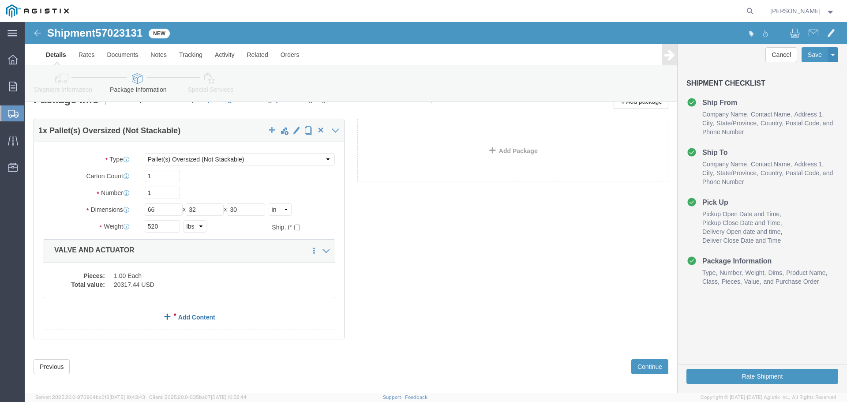
scroll to position [25, 0]
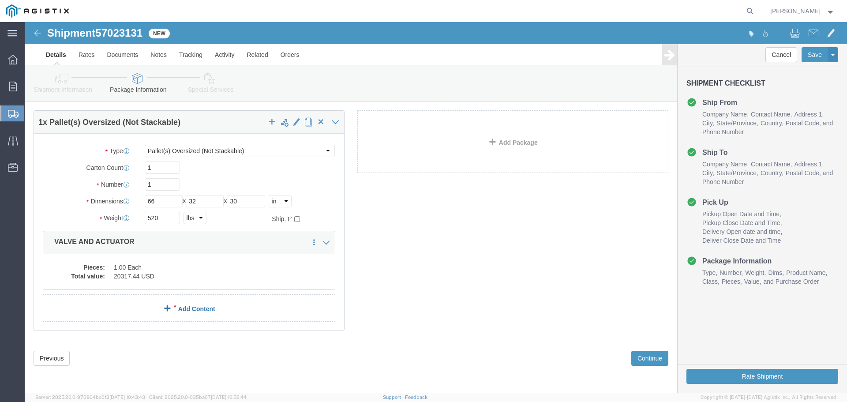
click link "Add Content"
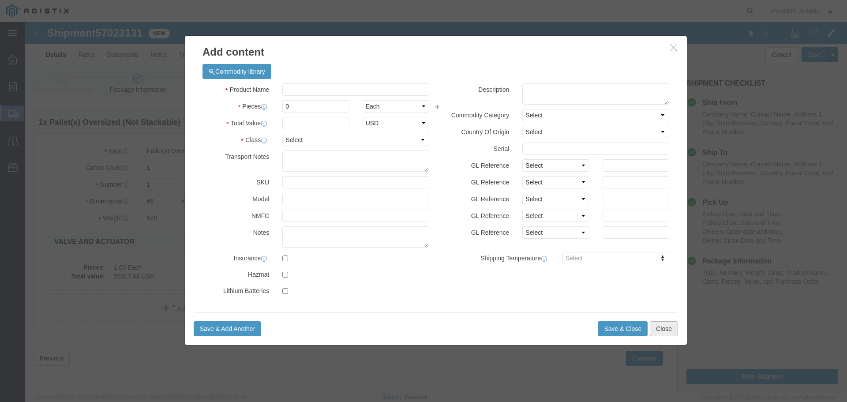
click button "Close"
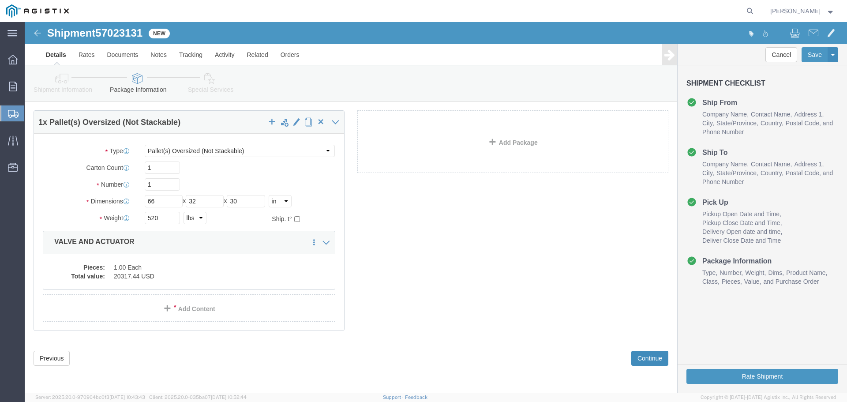
click button "Continue"
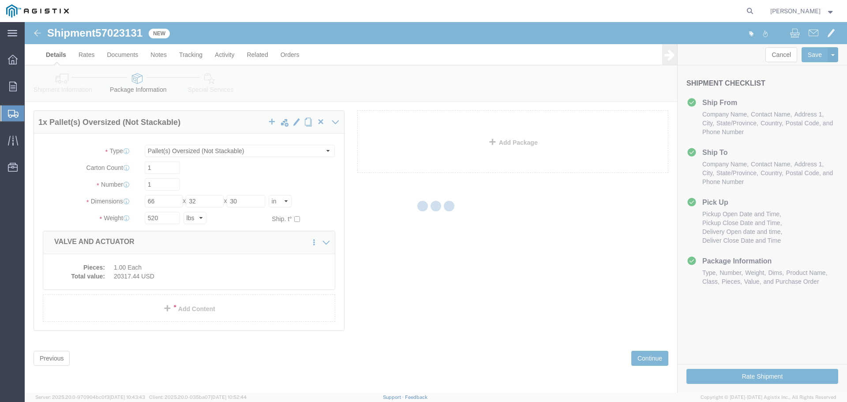
select select
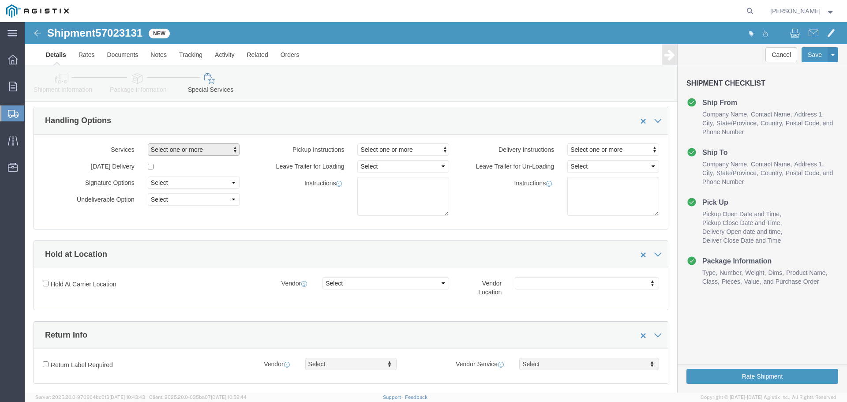
click span "Select one or more"
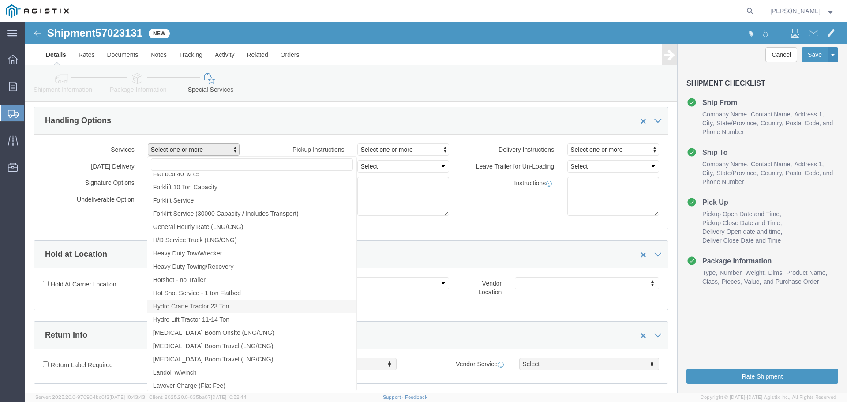
scroll to position [750, 0]
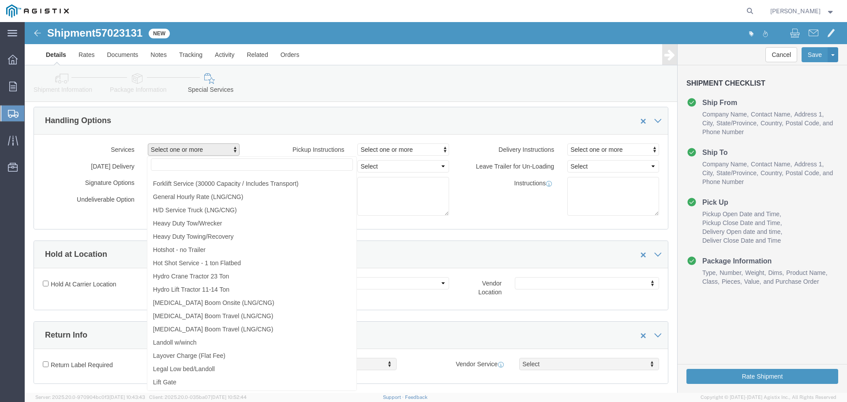
click div "Manage special services Handling Options Hold at Location Return Info Service O…"
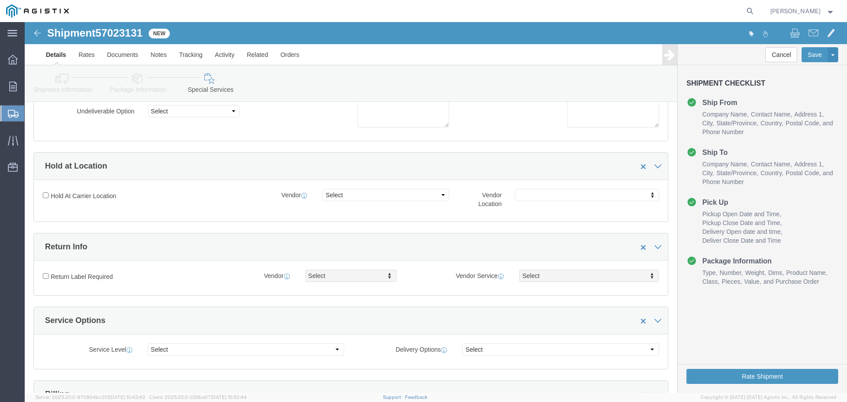
scroll to position [158, 0]
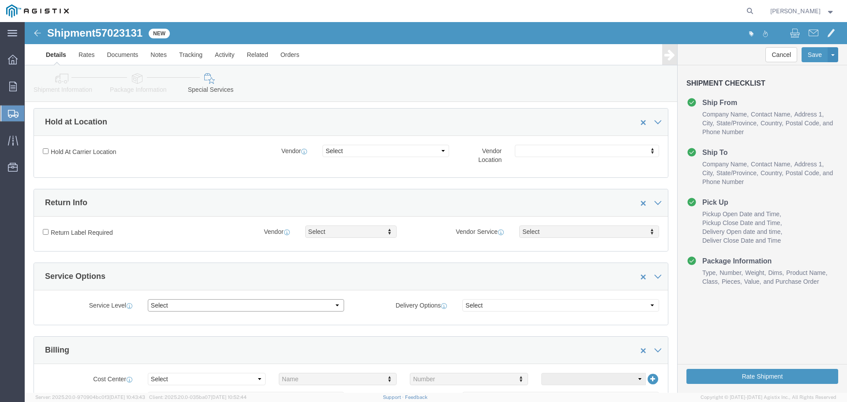
click select "Select 1 Day 2 Day 3-5 Day Economy 5+ Day"
select select "1 Day"
click select "Select 1 Day 2 Day 3-5 Day Economy 5+ Day"
click select "Select ATA DTA DTD"
click div "Manage special services Handling Options Hold at Location Return Info Service O…"
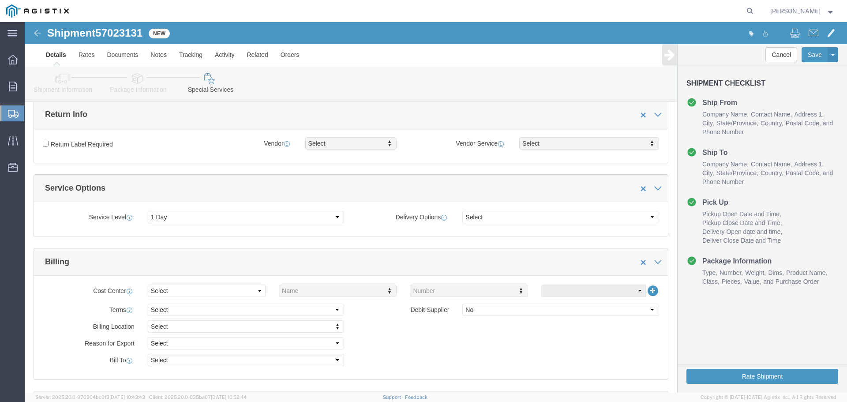
scroll to position [290, 0]
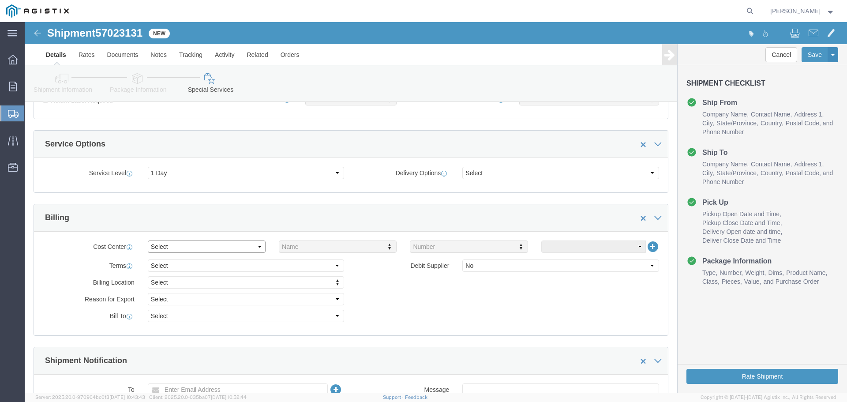
click select "Select Buyer Cost Center Department Operations Number Order Number Sales Person"
select select "BUYER"
click select "Select Buyer Cost Center Department Operations Number Order Number Sales Person"
select select
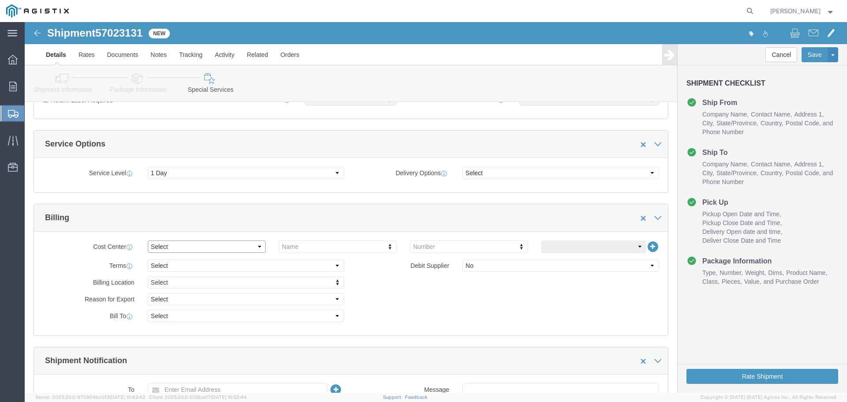
click select "Select Buyer Cost Center Department Operations Number Order Number Sales Person"
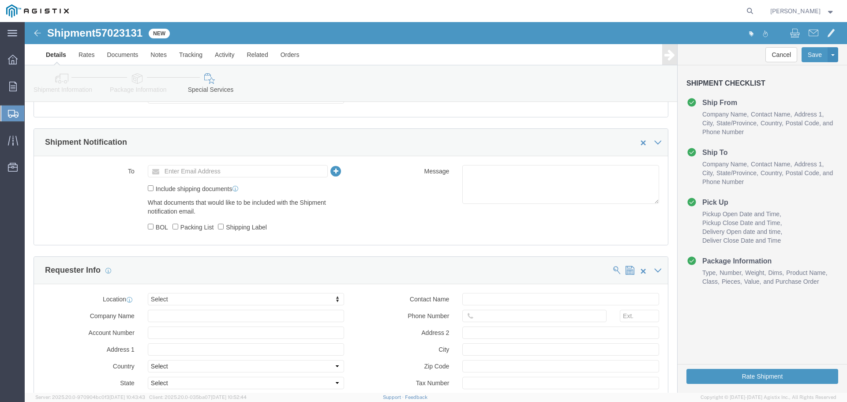
scroll to position [510, 0]
click label "Include shipping documents"
click input "Include shipping documents"
checkbox input "true"
click label "BOL"
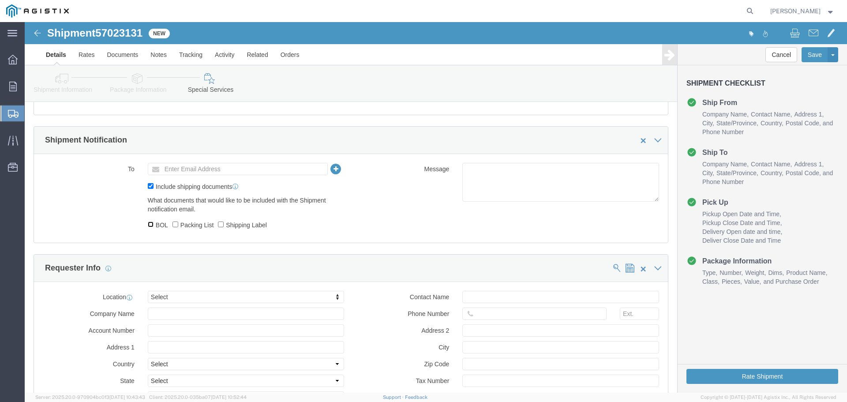
click input "BOL"
checkbox input "true"
click input "Shipping Label"
checkbox input "true"
click input "Packing List"
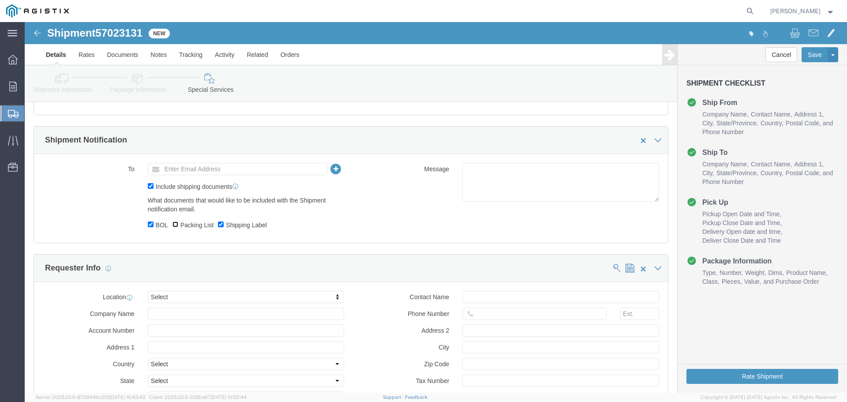
checkbox input "true"
click div "To Enter Email Address Include shipping documents What documents that would lik…"
click div "To Include shipping documents What documents that would like to be included wit…"
click input "text"
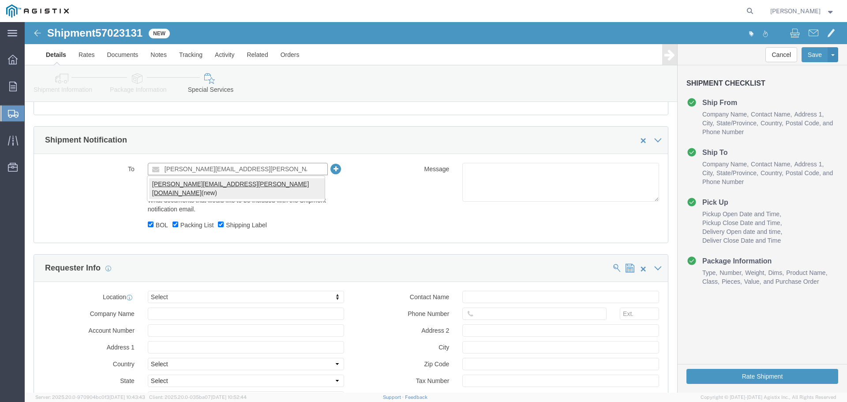
type input "ROBERT.ROCHA@CALTROL.COM"
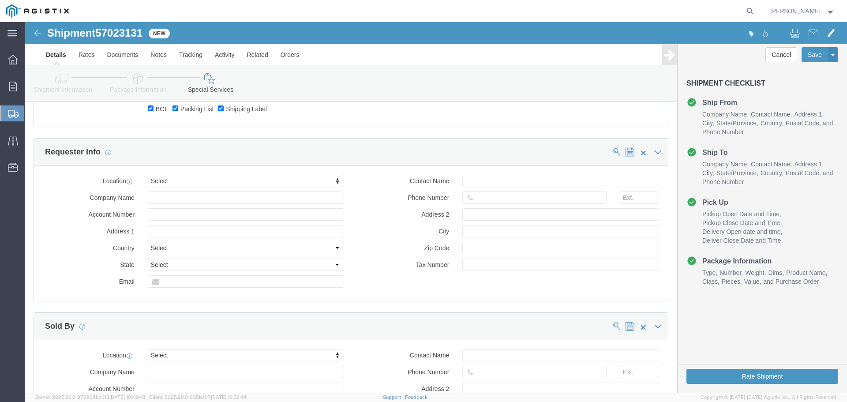
scroll to position [828, 0]
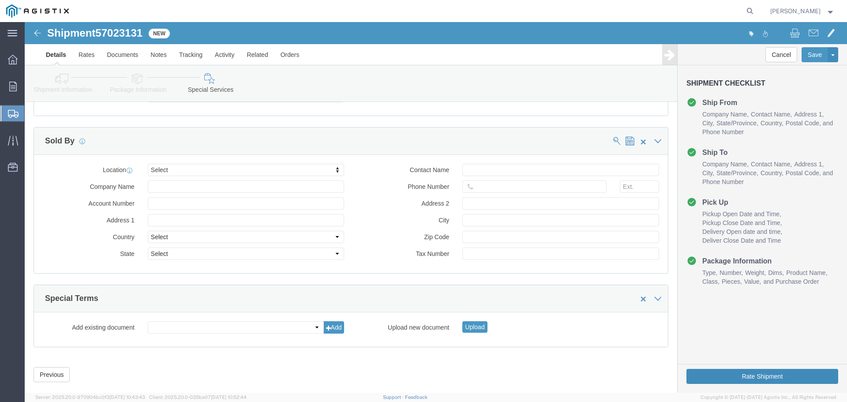
click button "Rate Shipment"
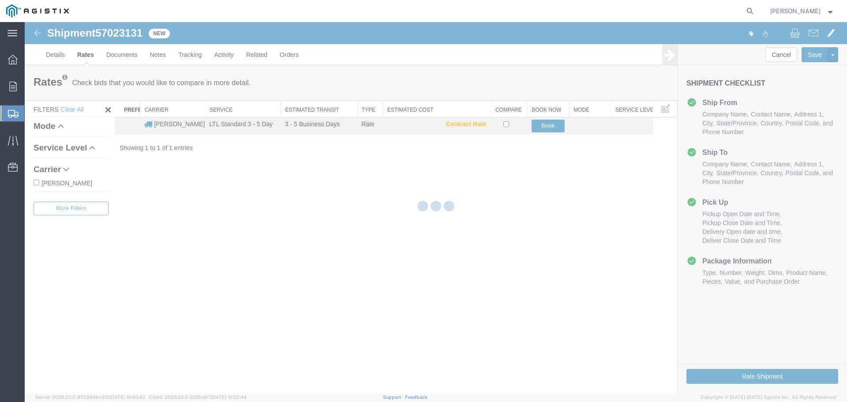
scroll to position [0, 0]
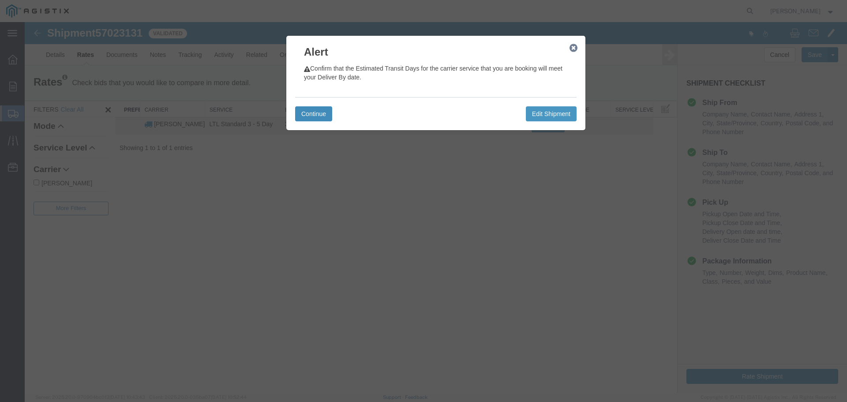
click at [313, 114] on button "Continue" at bounding box center [313, 113] width 37 height 15
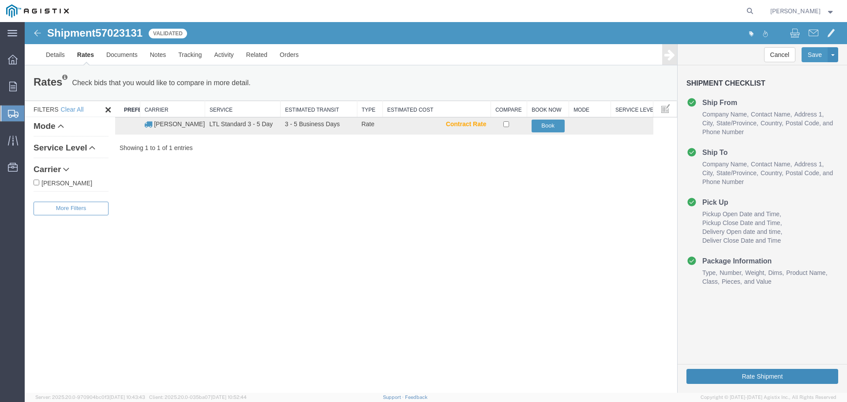
click at [714, 375] on button "Rate Shipment" at bounding box center [763, 376] width 152 height 15
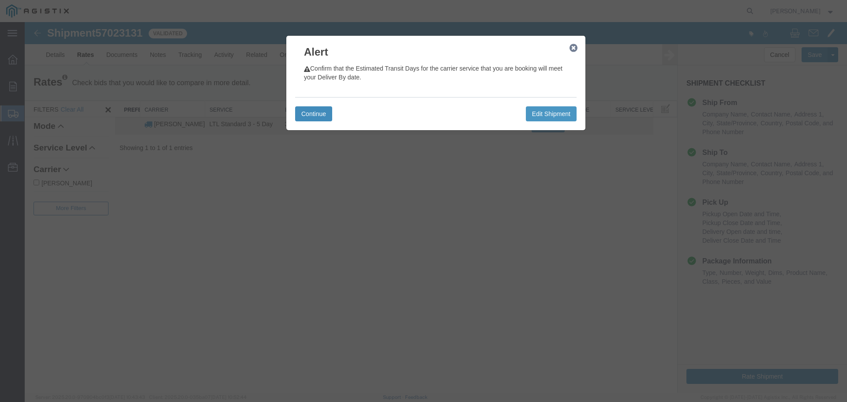
click at [317, 112] on button "Continue" at bounding box center [313, 113] width 37 height 15
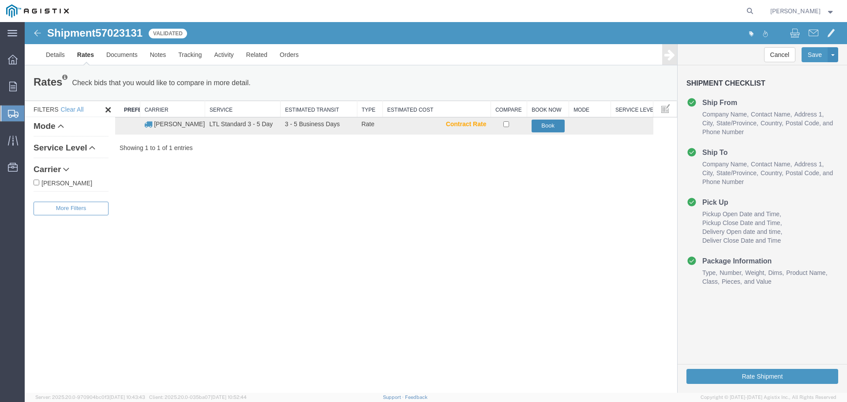
click at [539, 124] on button "Book" at bounding box center [548, 126] width 33 height 13
